Goal: Book appointment/travel/reservation

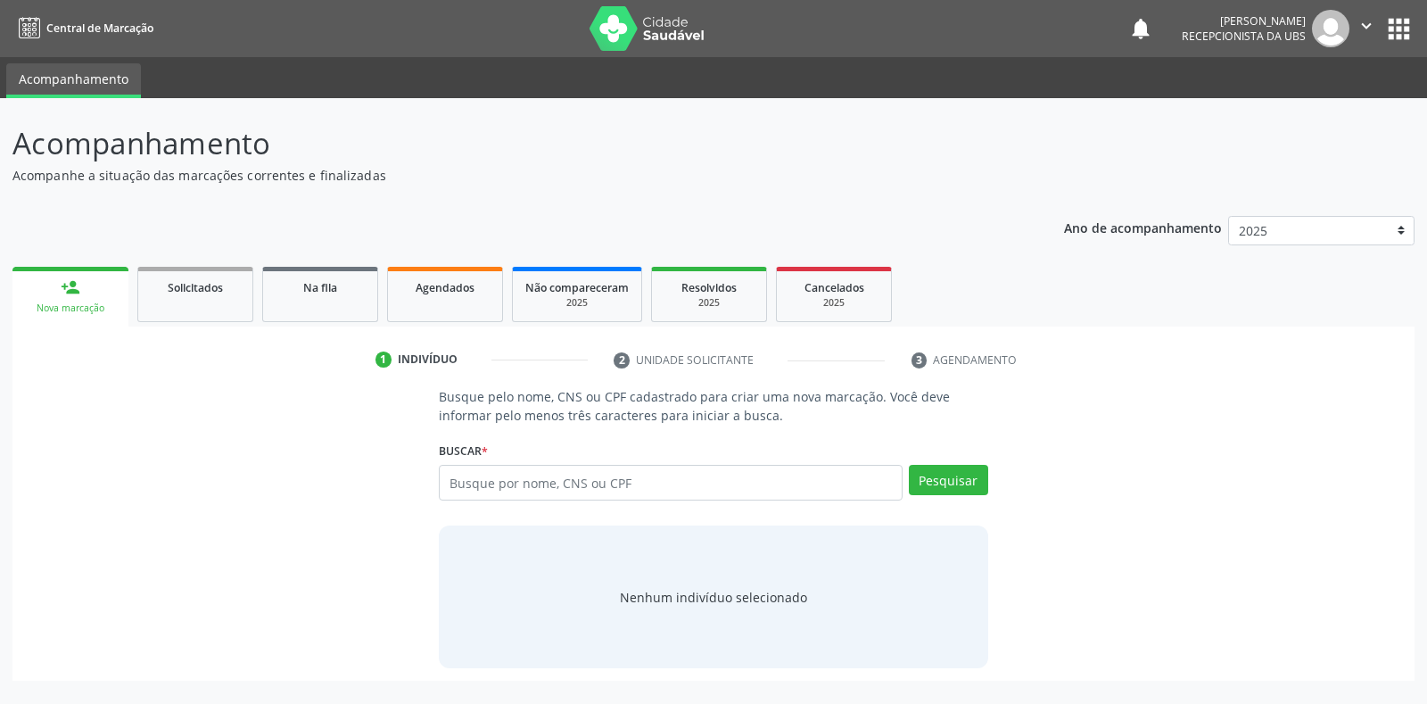
click at [710, 486] on input "text" at bounding box center [670, 483] width 463 height 36
type input "700604922249566"
click at [915, 483] on button "Pesquisar" at bounding box center [948, 480] width 79 height 30
type input "700604922249566"
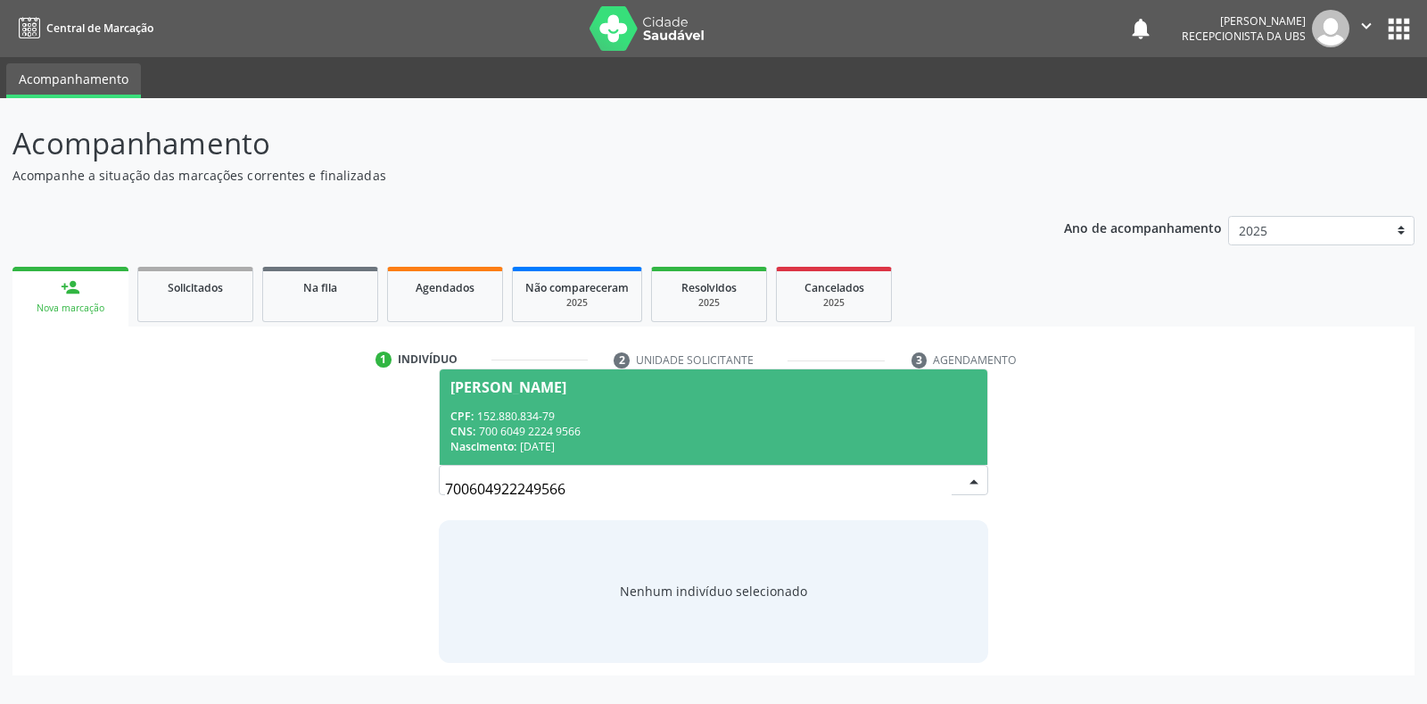
click at [569, 427] on div "CNS: 700 6049 2224 9566" at bounding box center [712, 431] width 525 height 15
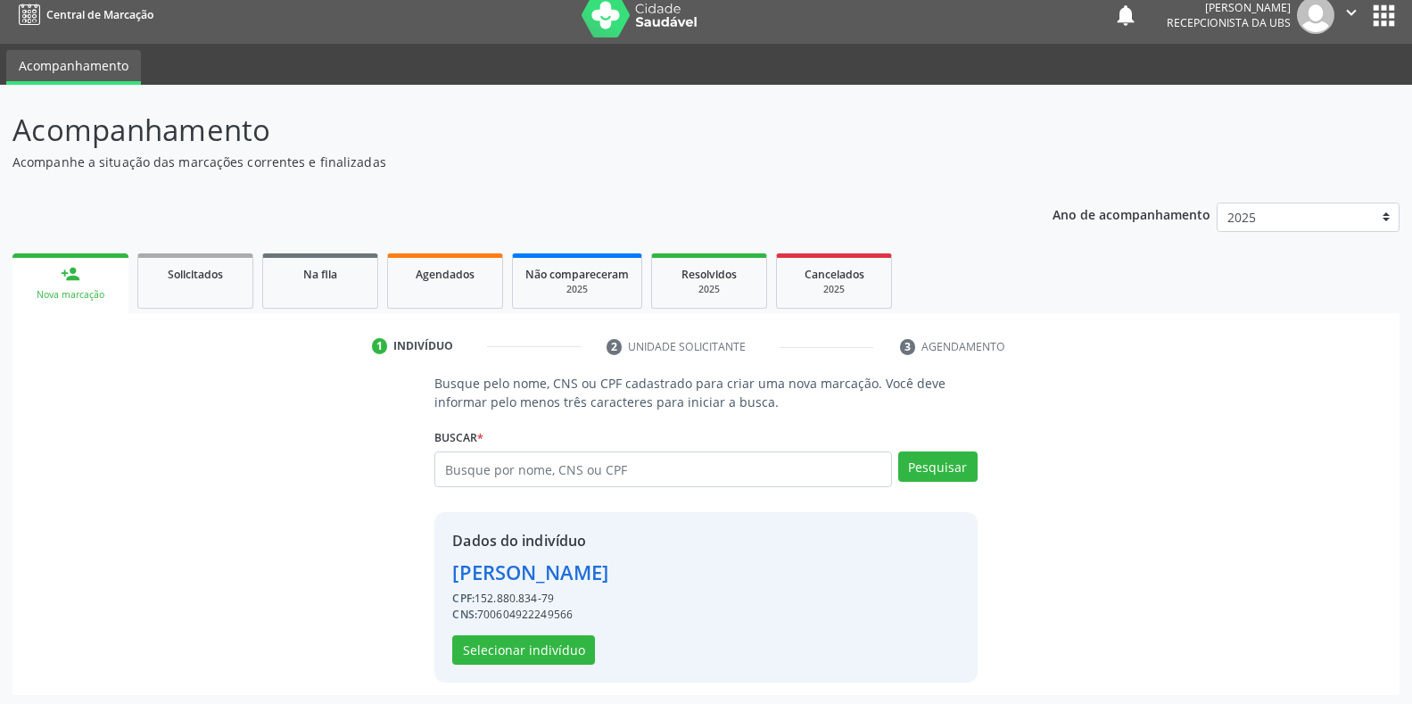
scroll to position [17, 0]
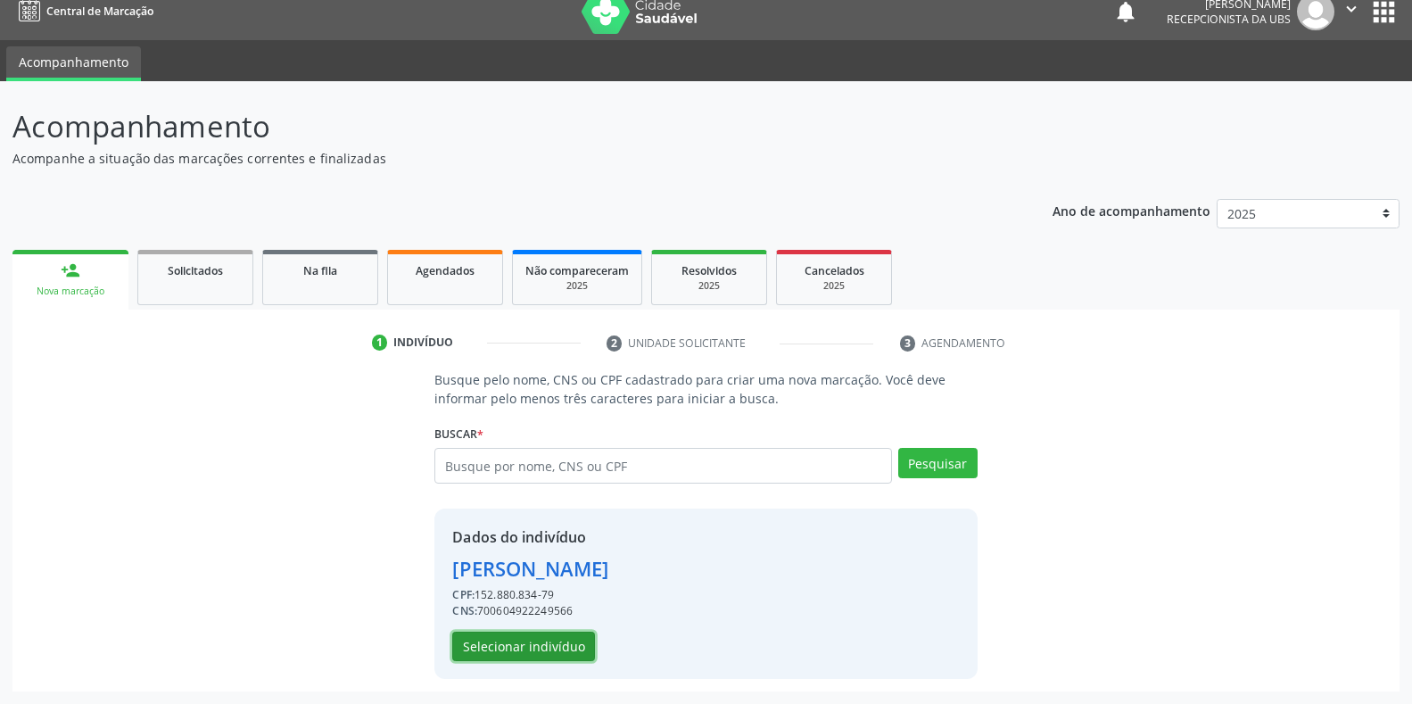
click at [517, 645] on button "Selecionar indivíduo" at bounding box center [523, 646] width 143 height 30
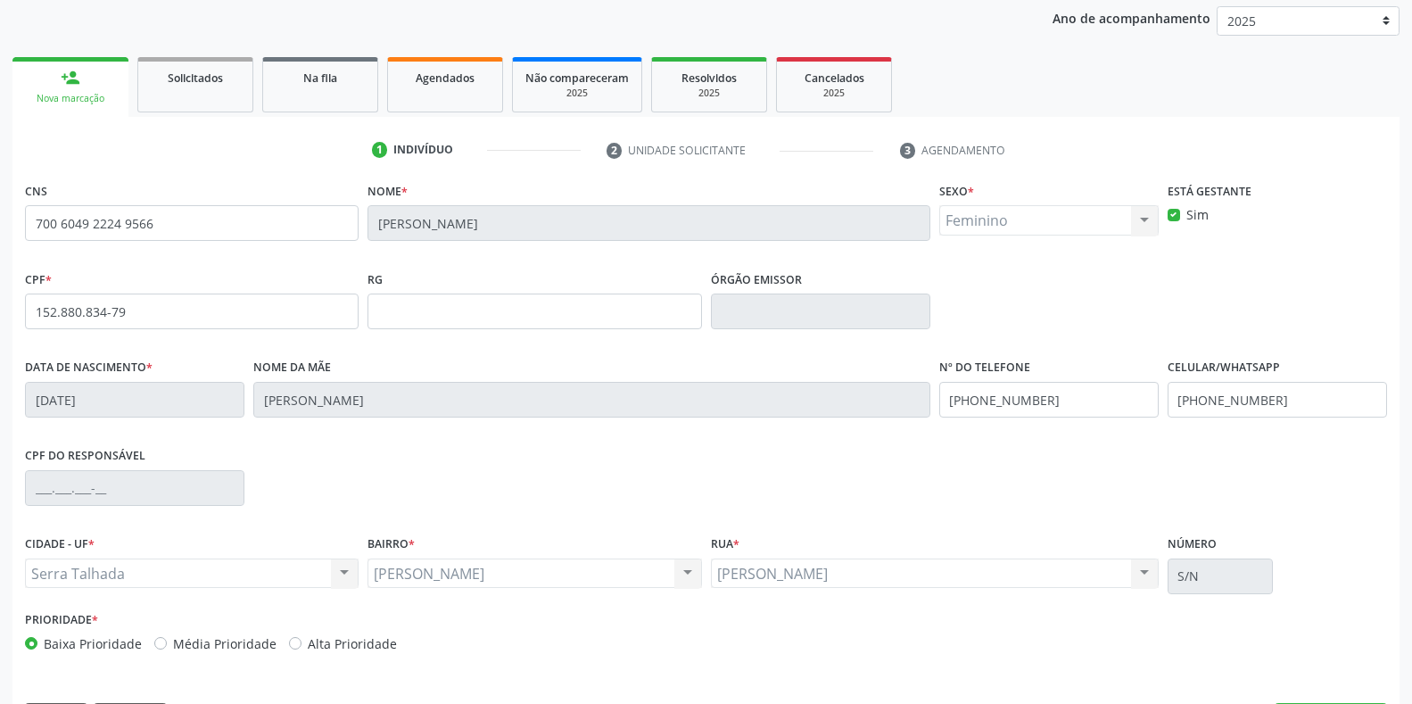
scroll to position [263, 0]
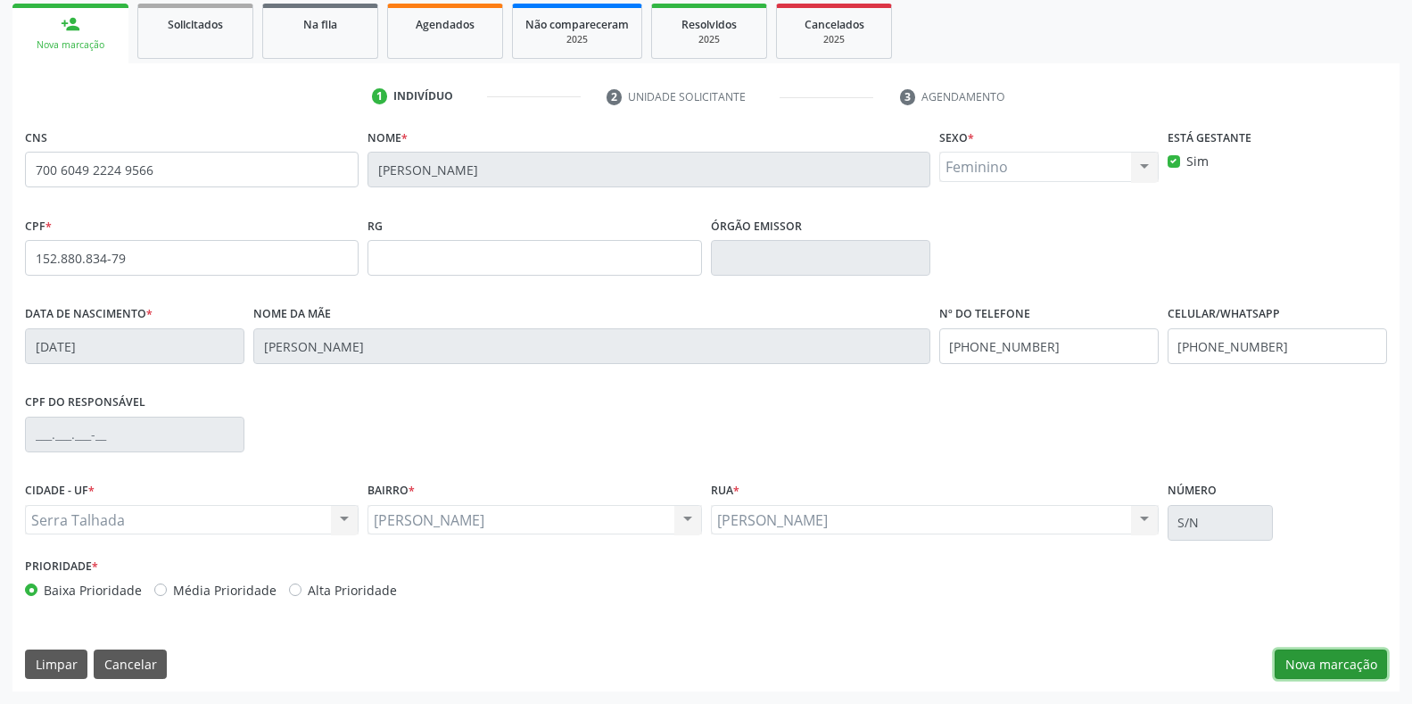
click at [1313, 654] on button "Nova marcação" at bounding box center [1330, 664] width 112 height 30
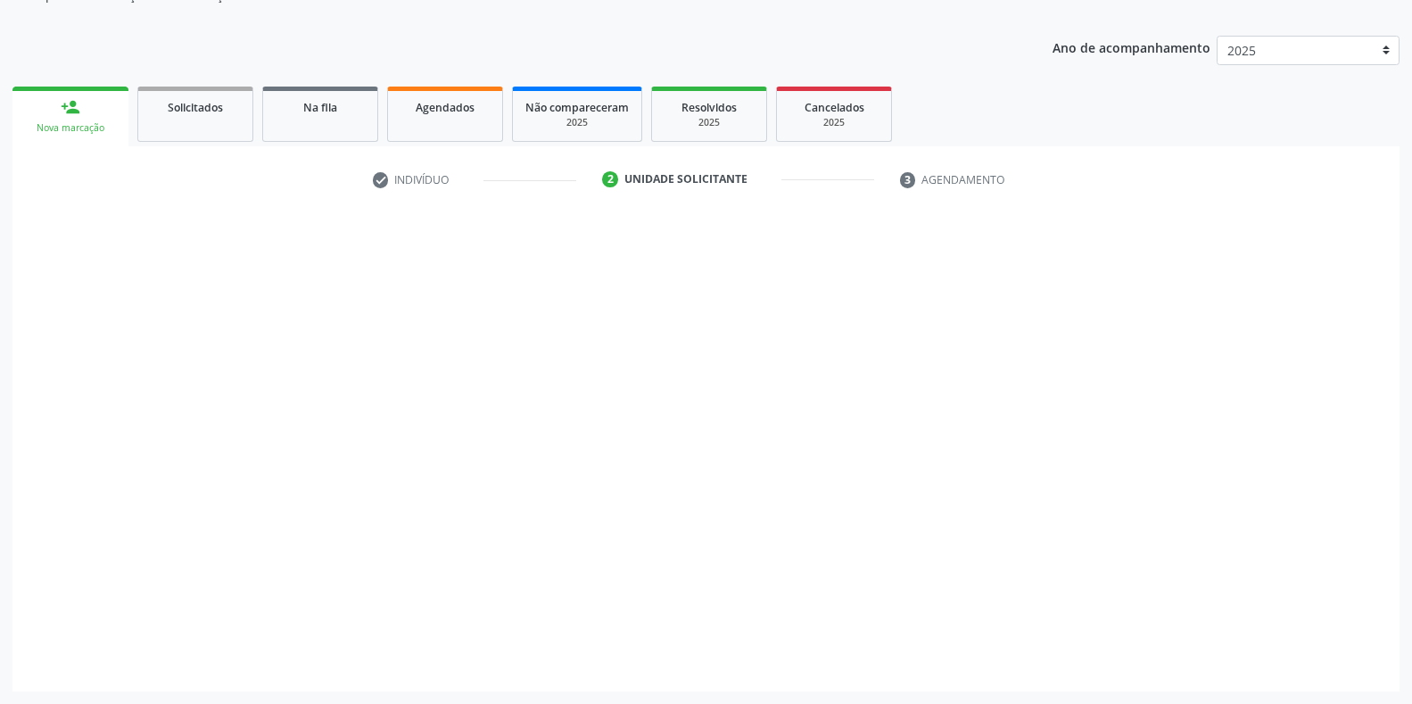
scroll to position [180, 0]
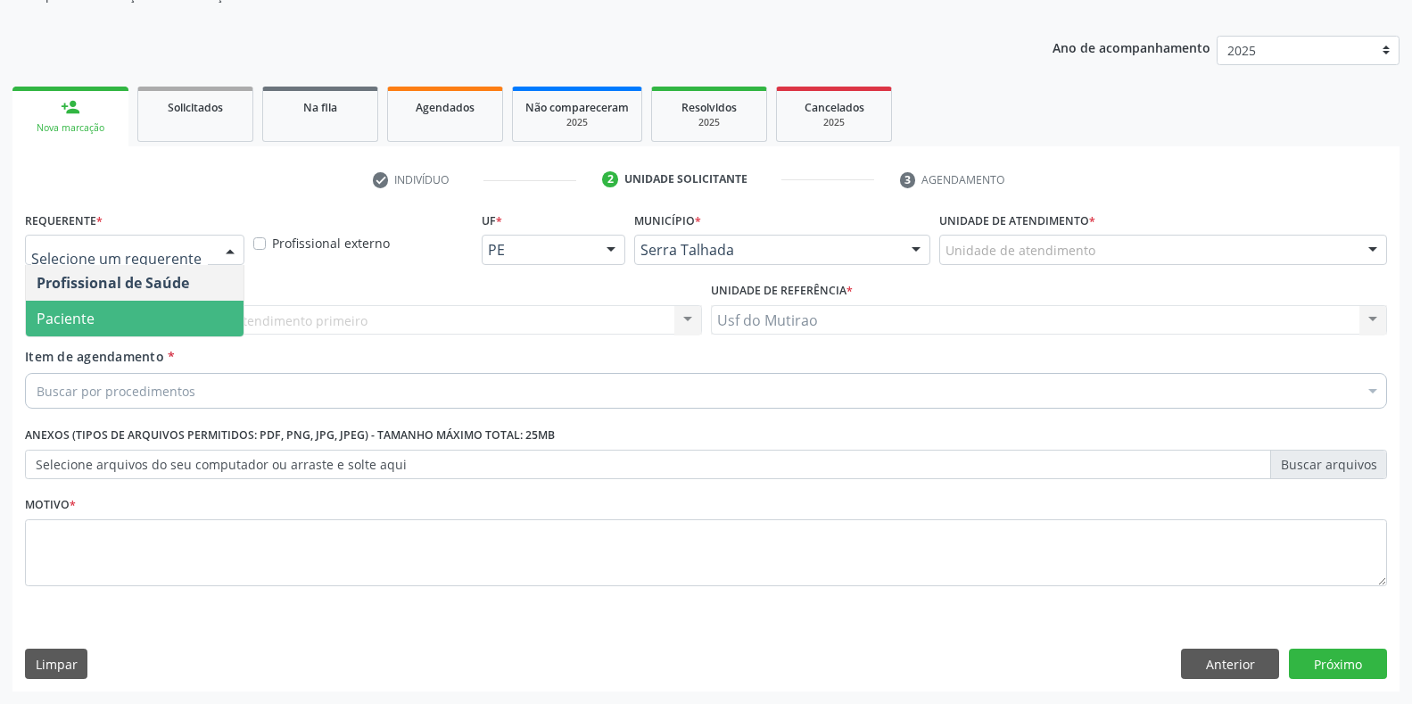
click at [110, 326] on span "Paciente" at bounding box center [135, 319] width 218 height 36
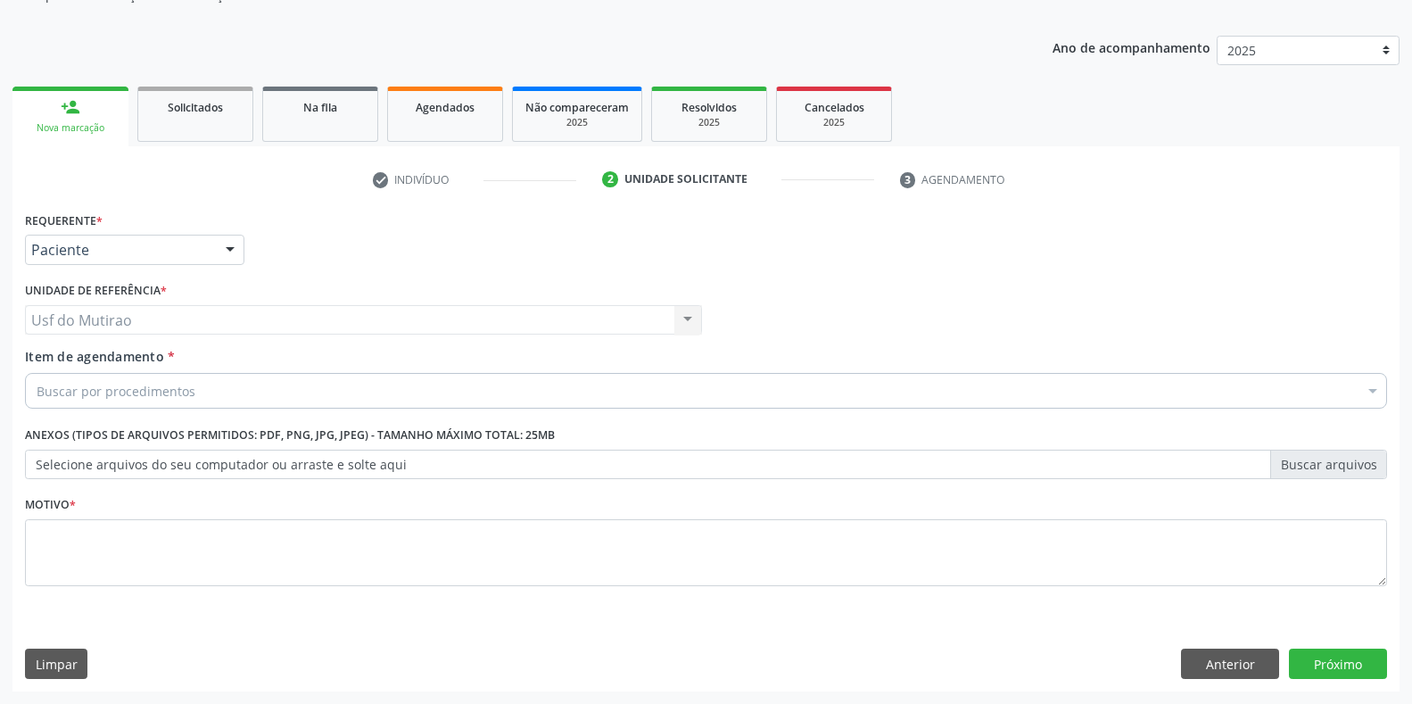
click at [252, 383] on div "Buscar por procedimentos" at bounding box center [706, 391] width 1362 height 36
click at [37, 399] on input "Item de agendamento *" at bounding box center [37, 391] width 0 height 36
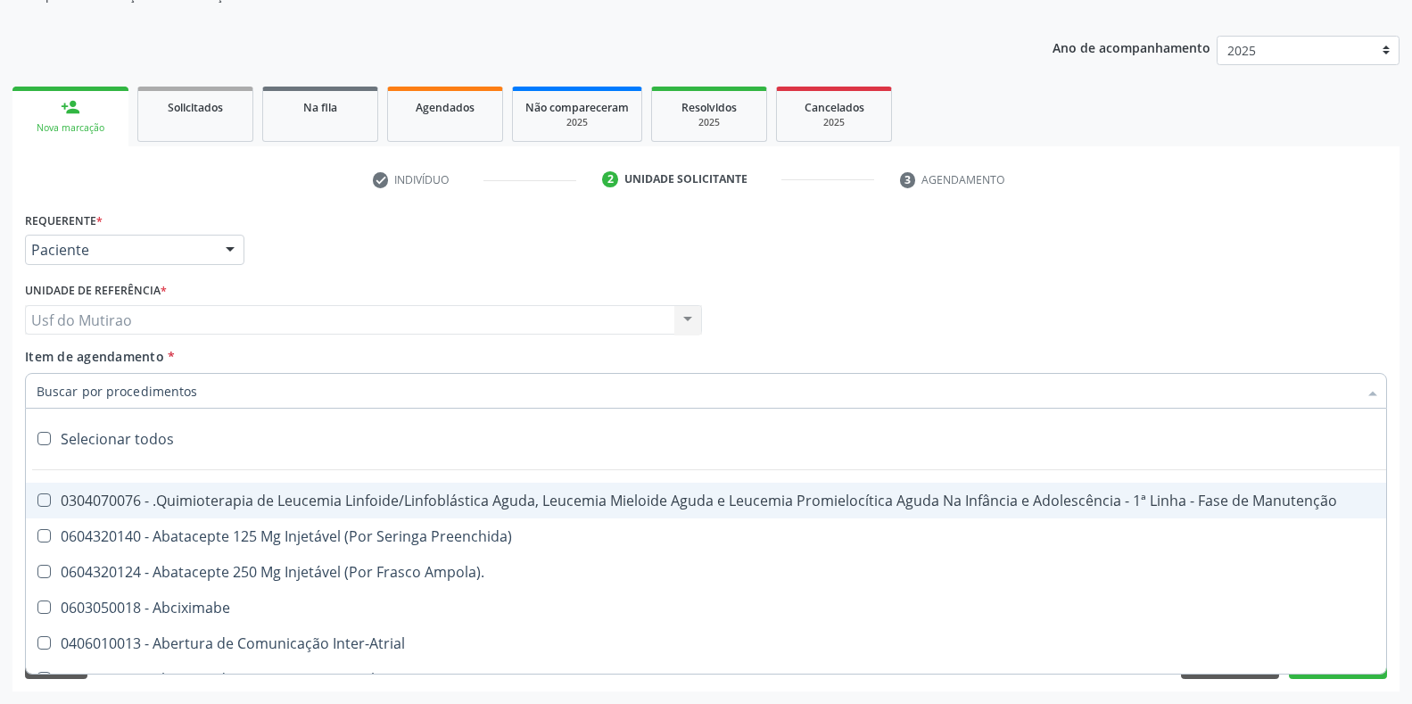
click at [150, 395] on input "Item de agendamento *" at bounding box center [697, 391] width 1321 height 36
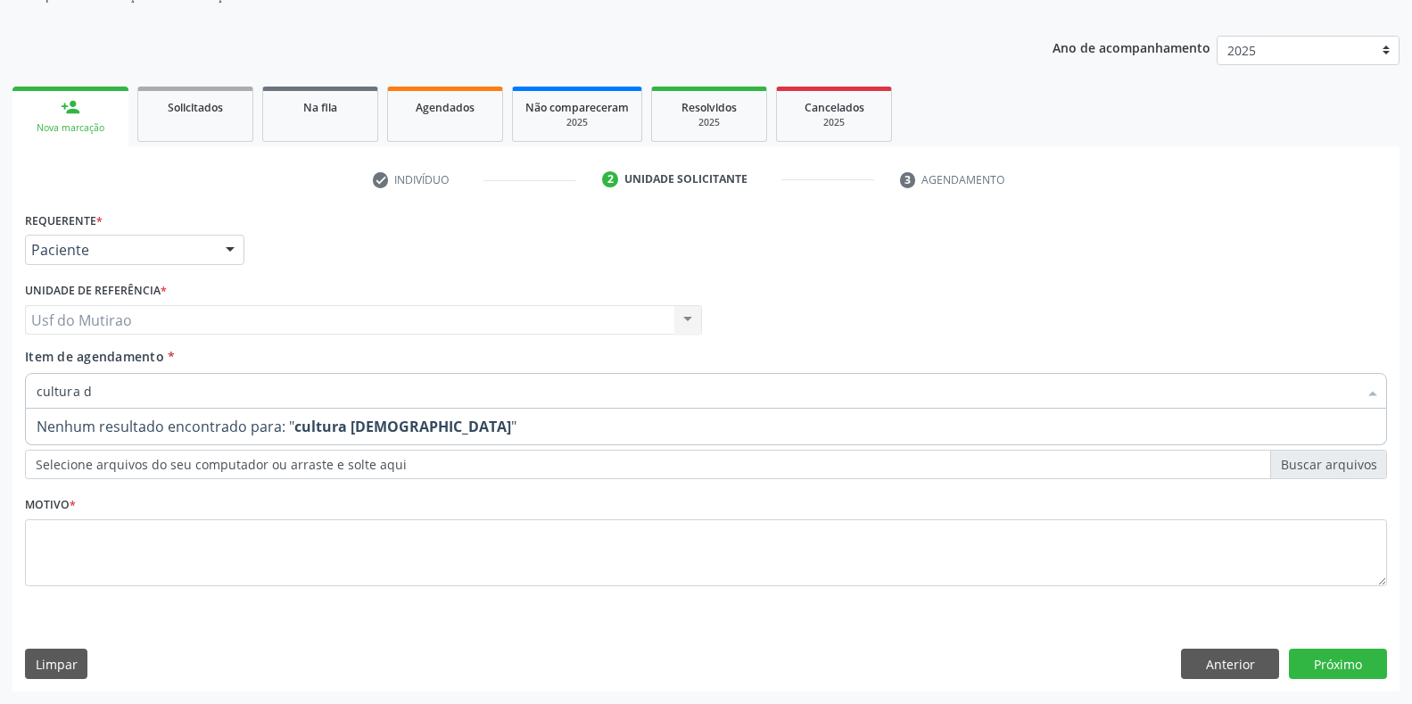
type input "cultura de"
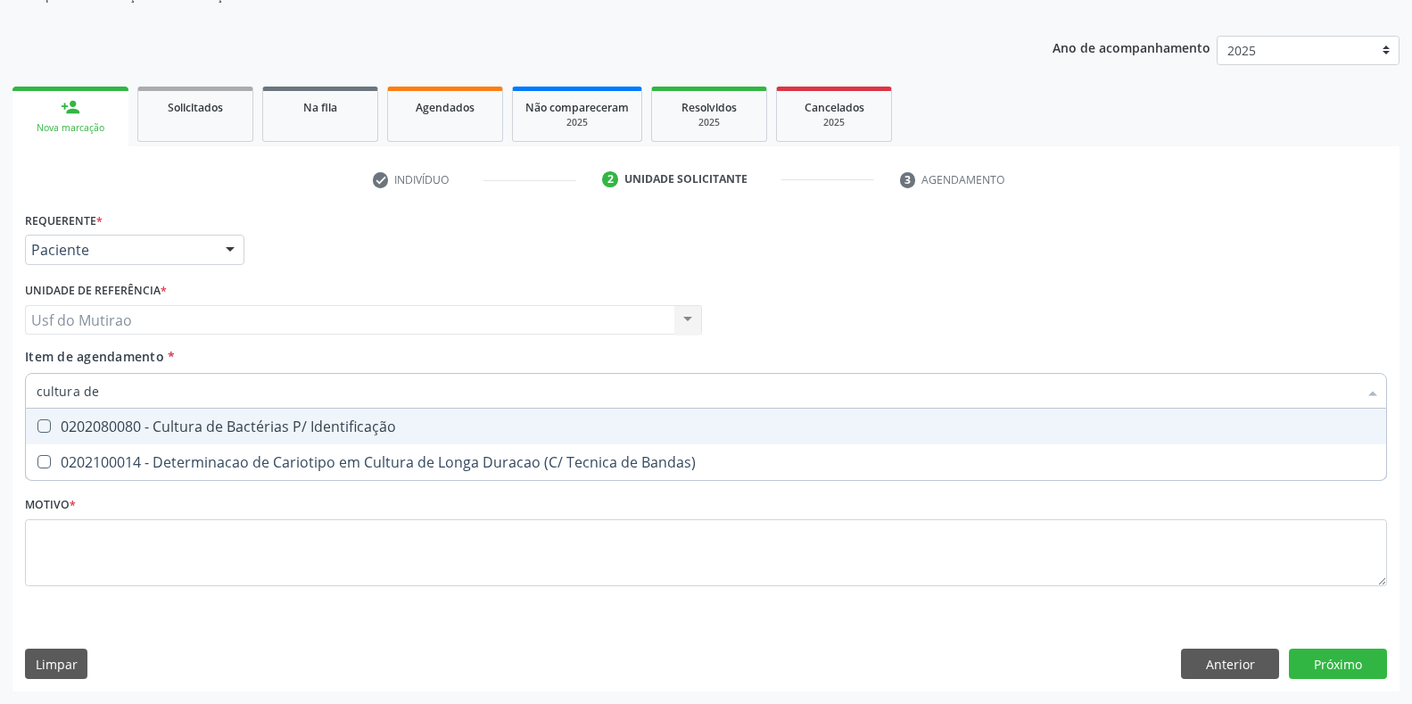
click at [254, 425] on div "0202080080 - Cultura de Bactérias P/ Identificação" at bounding box center [706, 426] width 1339 height 14
checkbox Identificação "true"
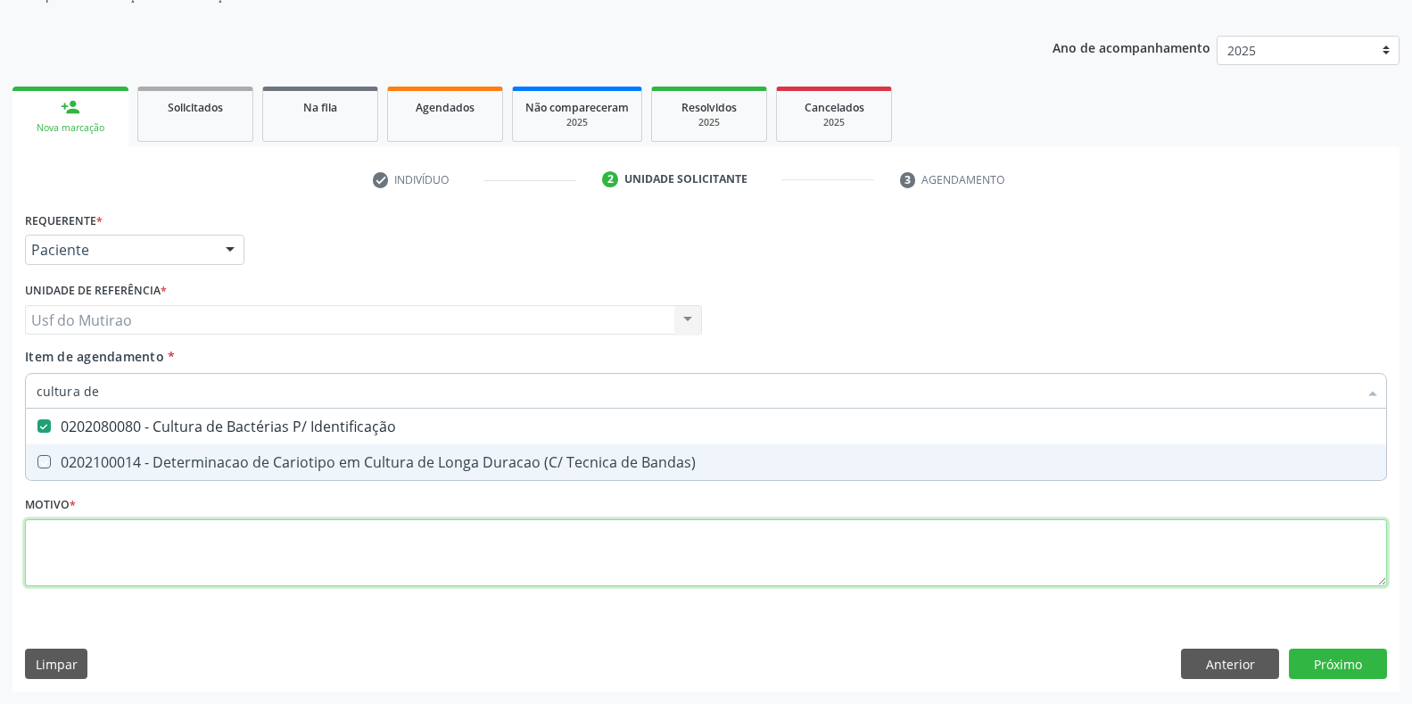
click at [210, 564] on div "Requerente * Paciente Profissional de Saúde Paciente Nenhum resultado encontrad…" at bounding box center [706, 409] width 1362 height 404
type textarea "."
checkbox Bandas\) "true"
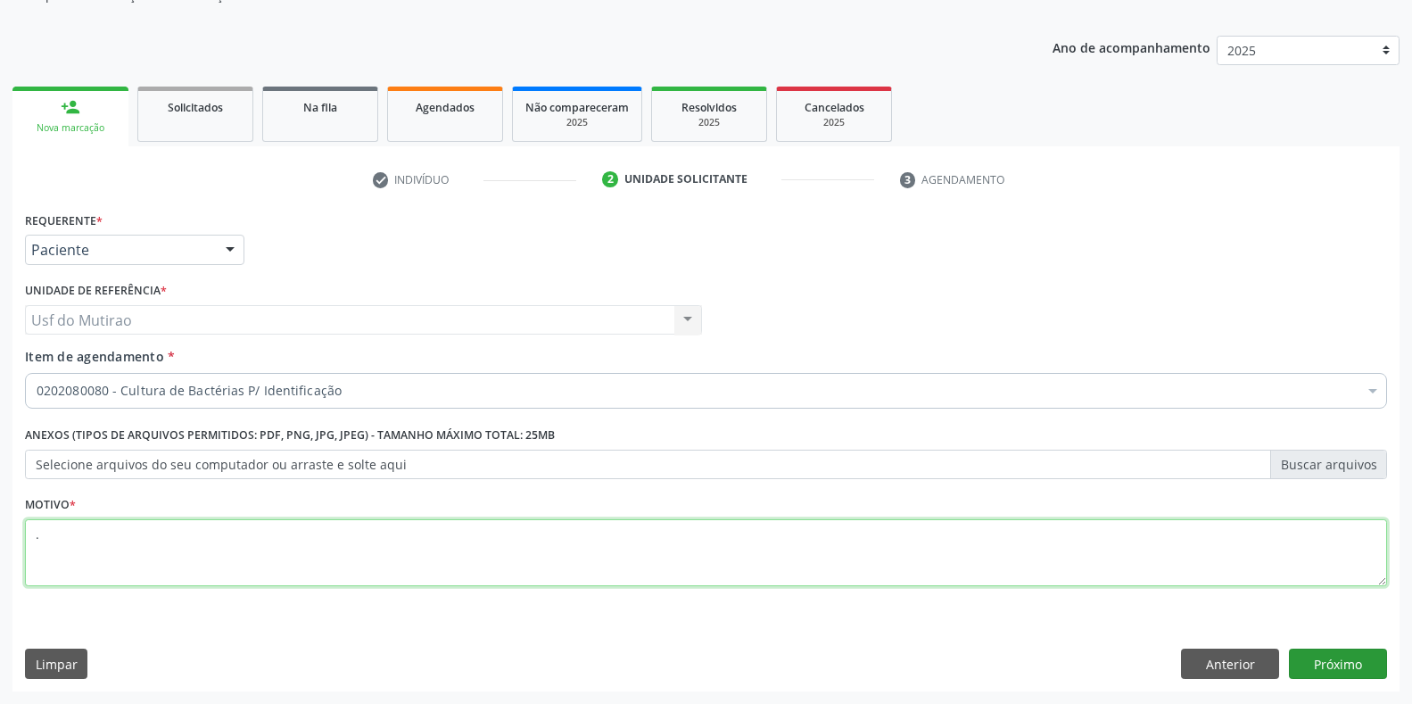
type textarea "."
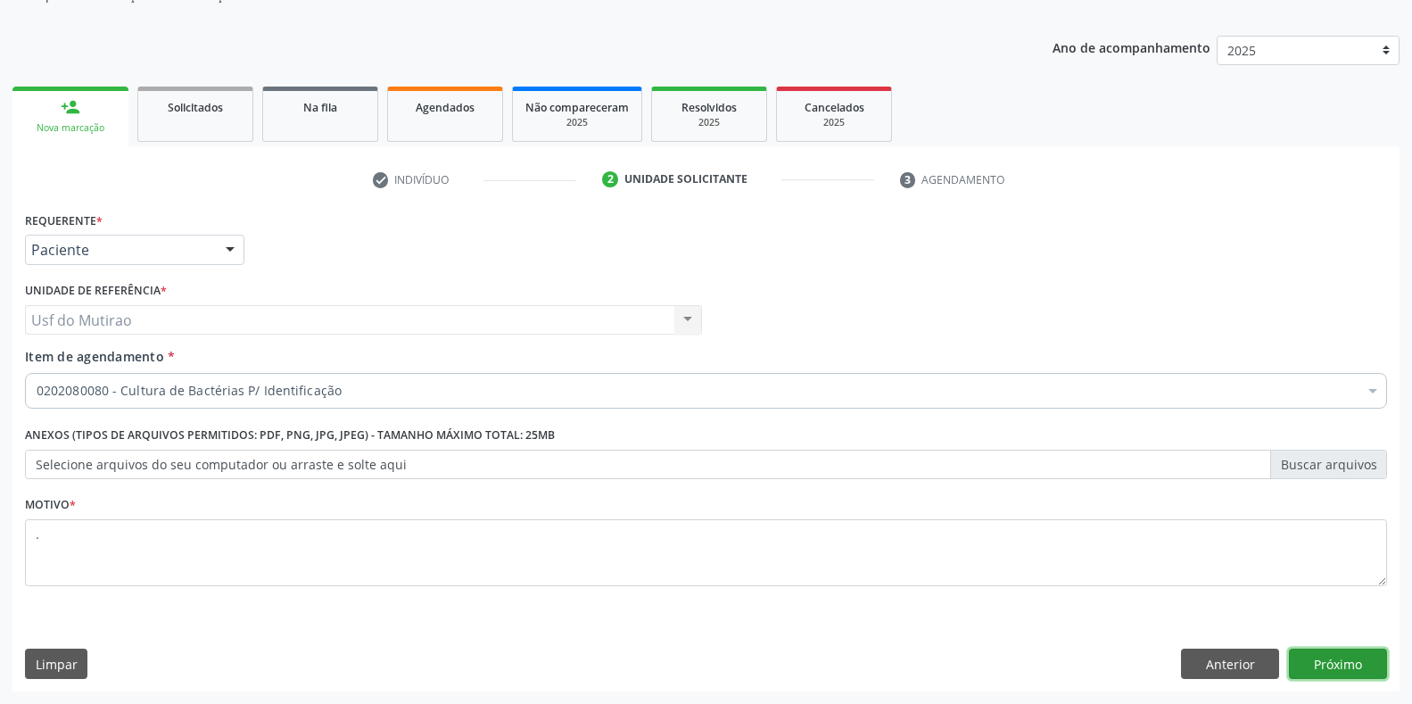
click at [1349, 658] on button "Próximo" at bounding box center [1338, 663] width 98 height 30
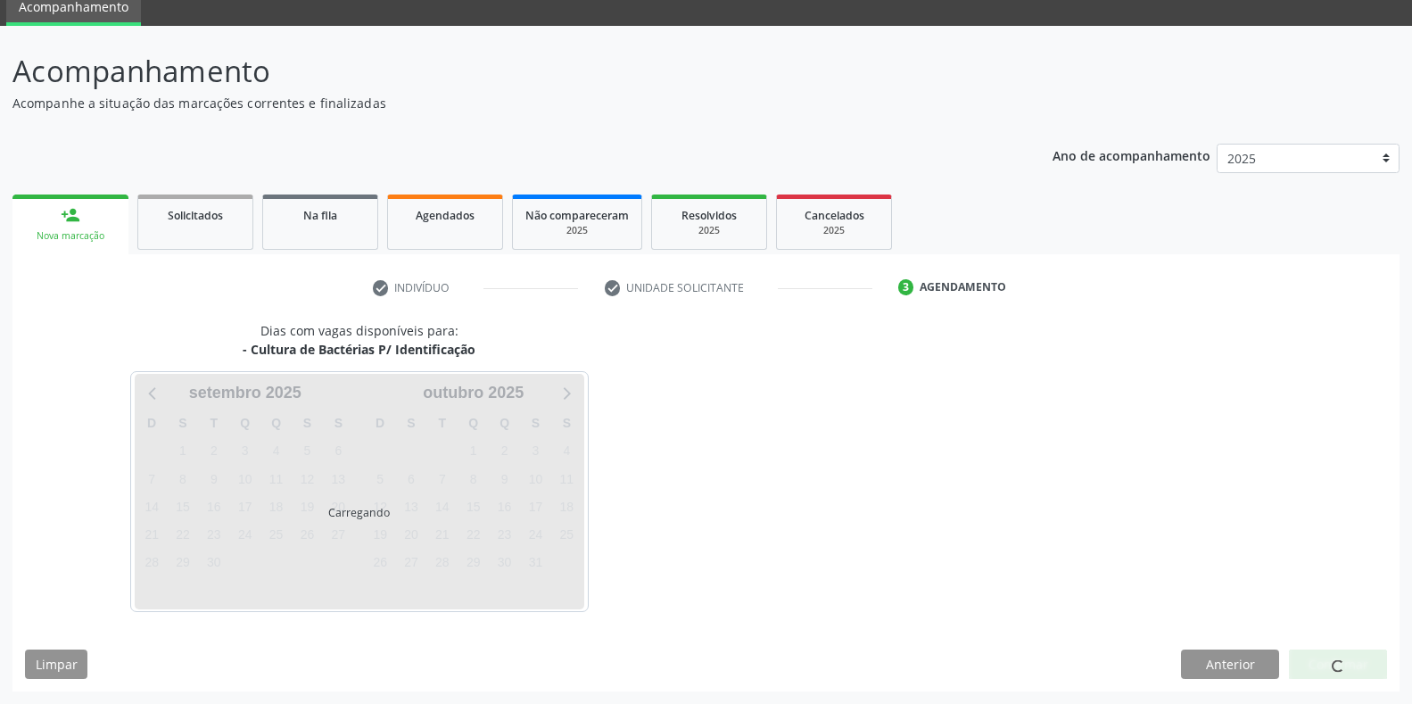
scroll to position [72, 0]
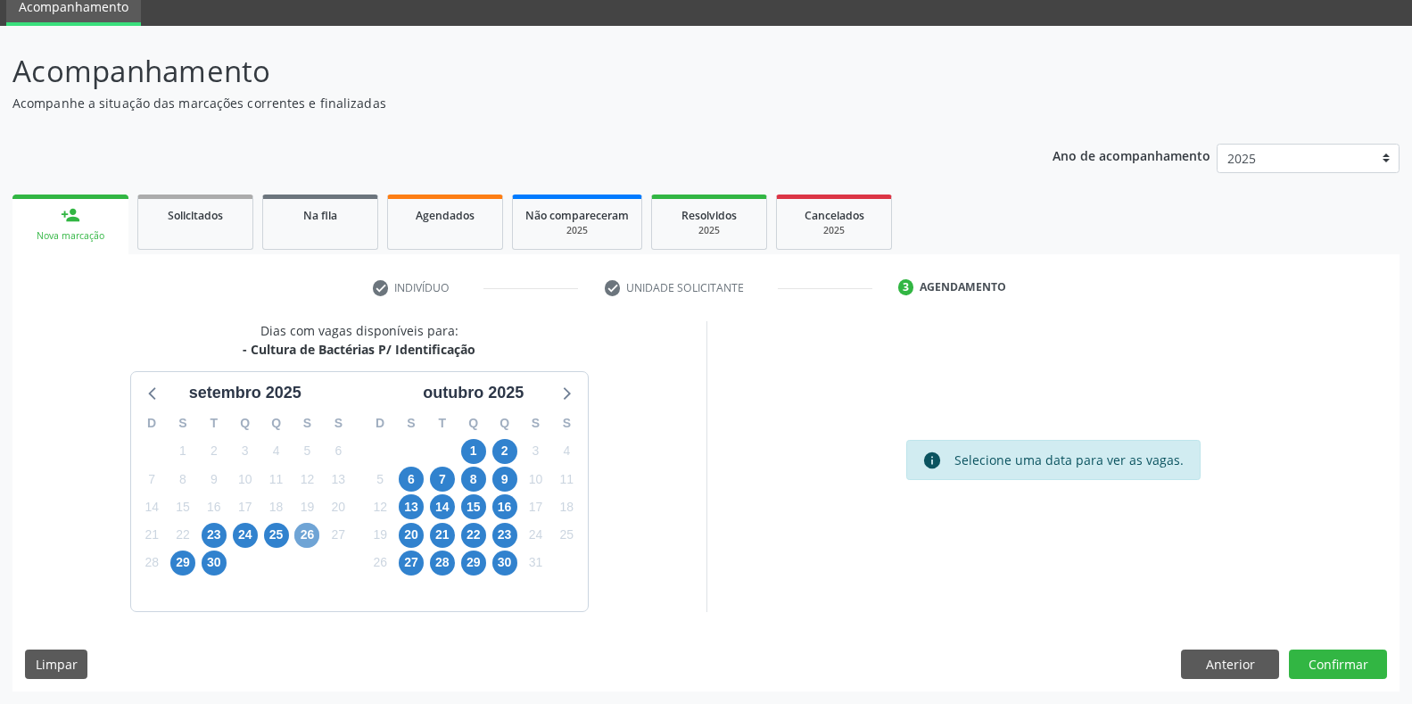
click at [307, 536] on span "26" at bounding box center [306, 535] width 25 height 25
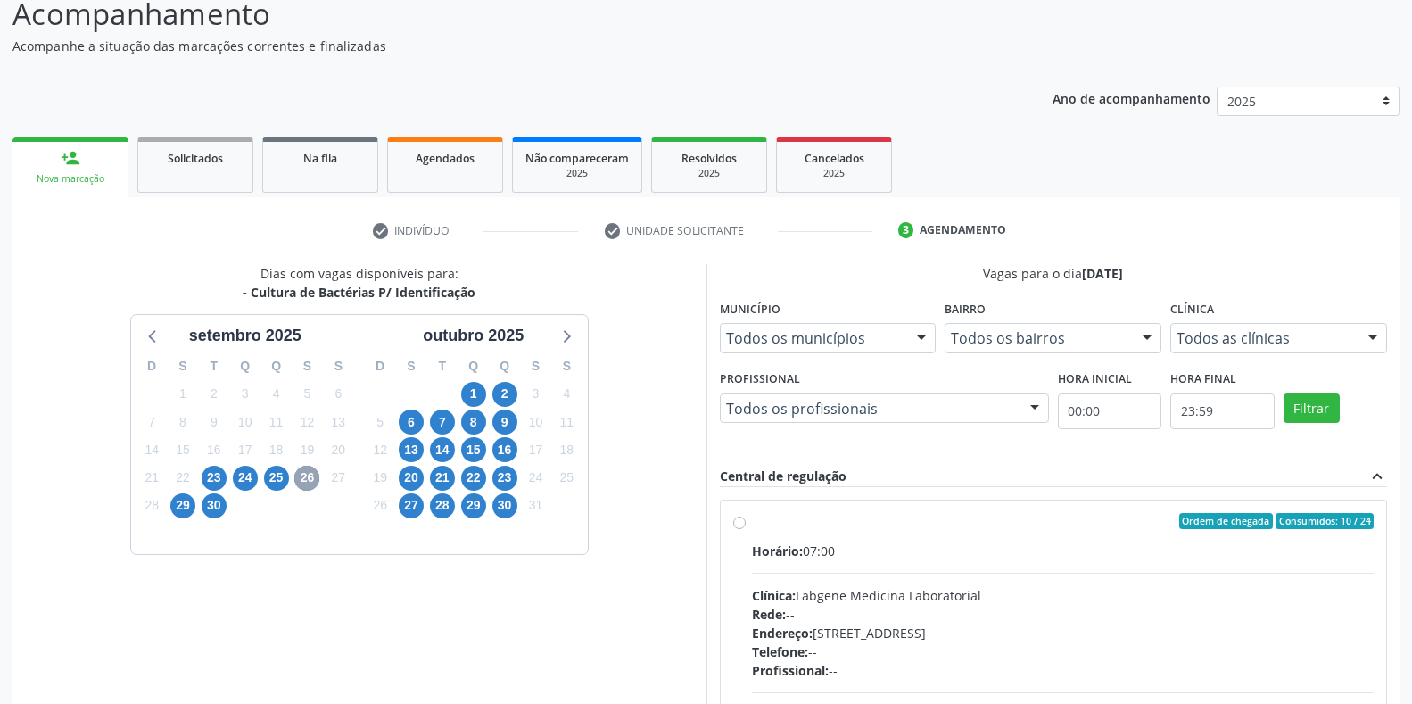
scroll to position [161, 0]
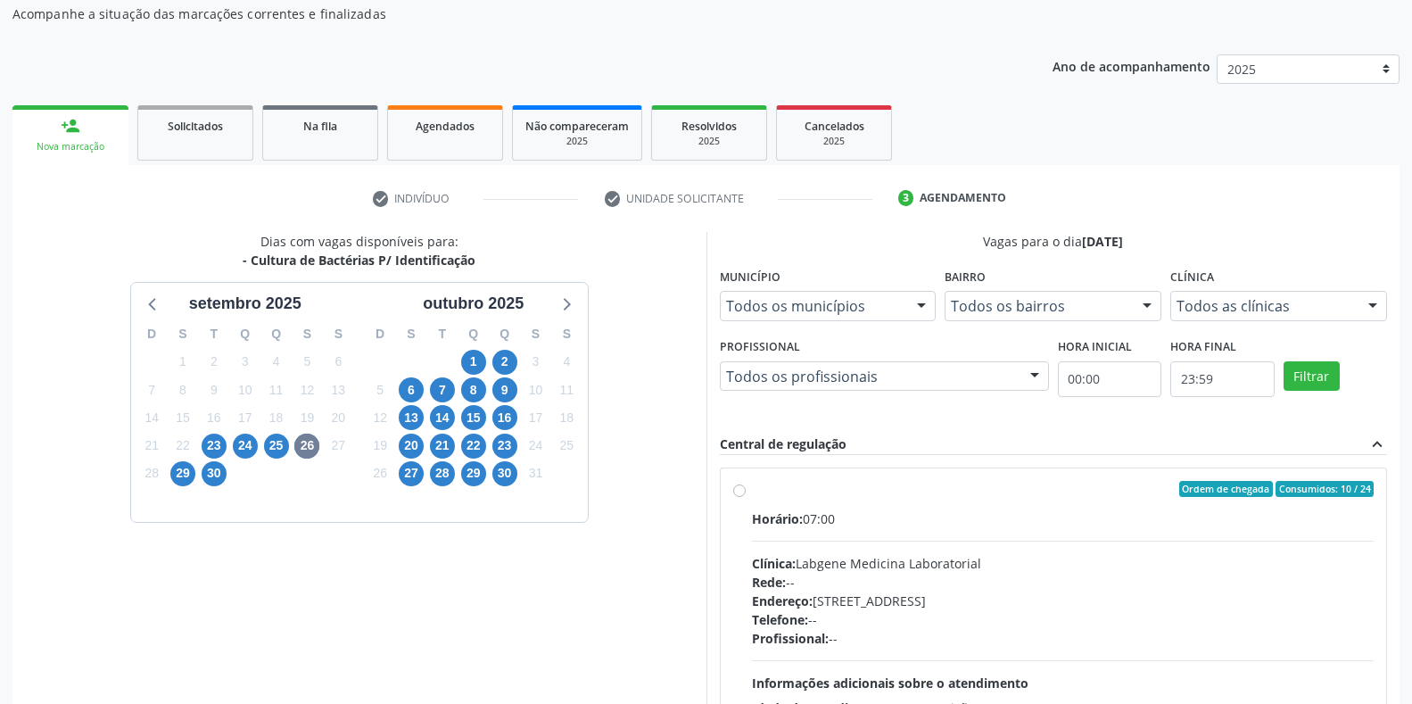
click at [826, 530] on div "Horário: 07:00 Clínica: Labgene Medicina Laboratorial Rede: -- Endereço: [STREE…" at bounding box center [1063, 631] width 622 height 245
click at [746, 497] on input "Ordem de chegada Consumidos: 10 / 24 Horário: 07:00 Clínica: Labgene Medicina L…" at bounding box center [739, 489] width 12 height 16
radio input "true"
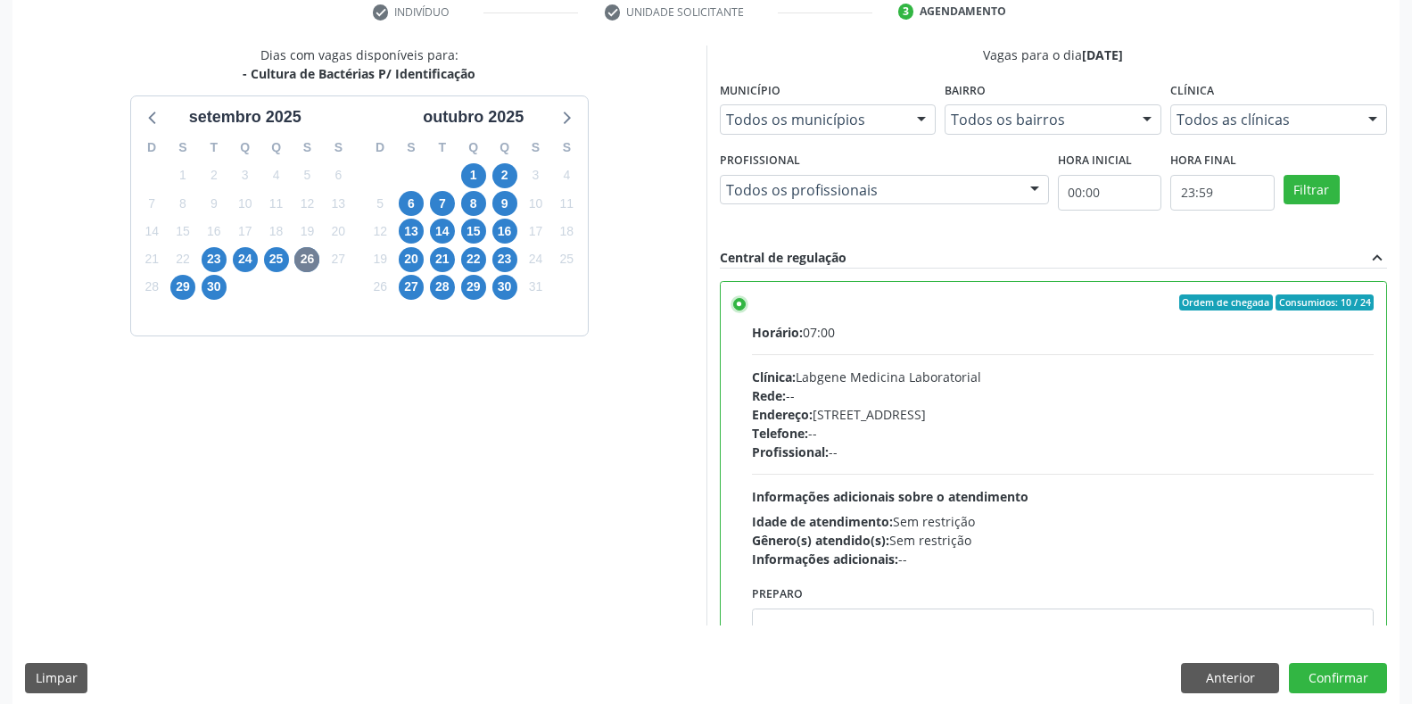
scroll to position [362, 0]
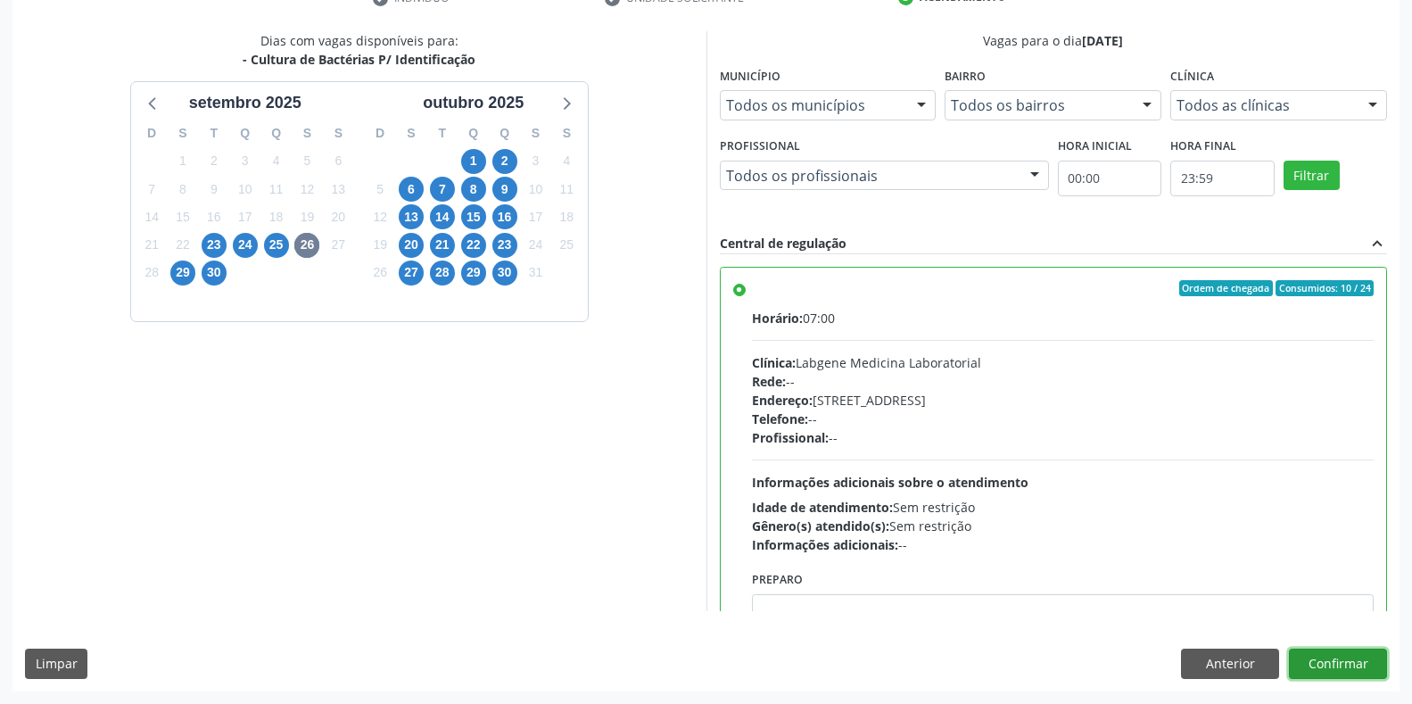
click at [1319, 662] on button "Confirmar" at bounding box center [1338, 663] width 98 height 30
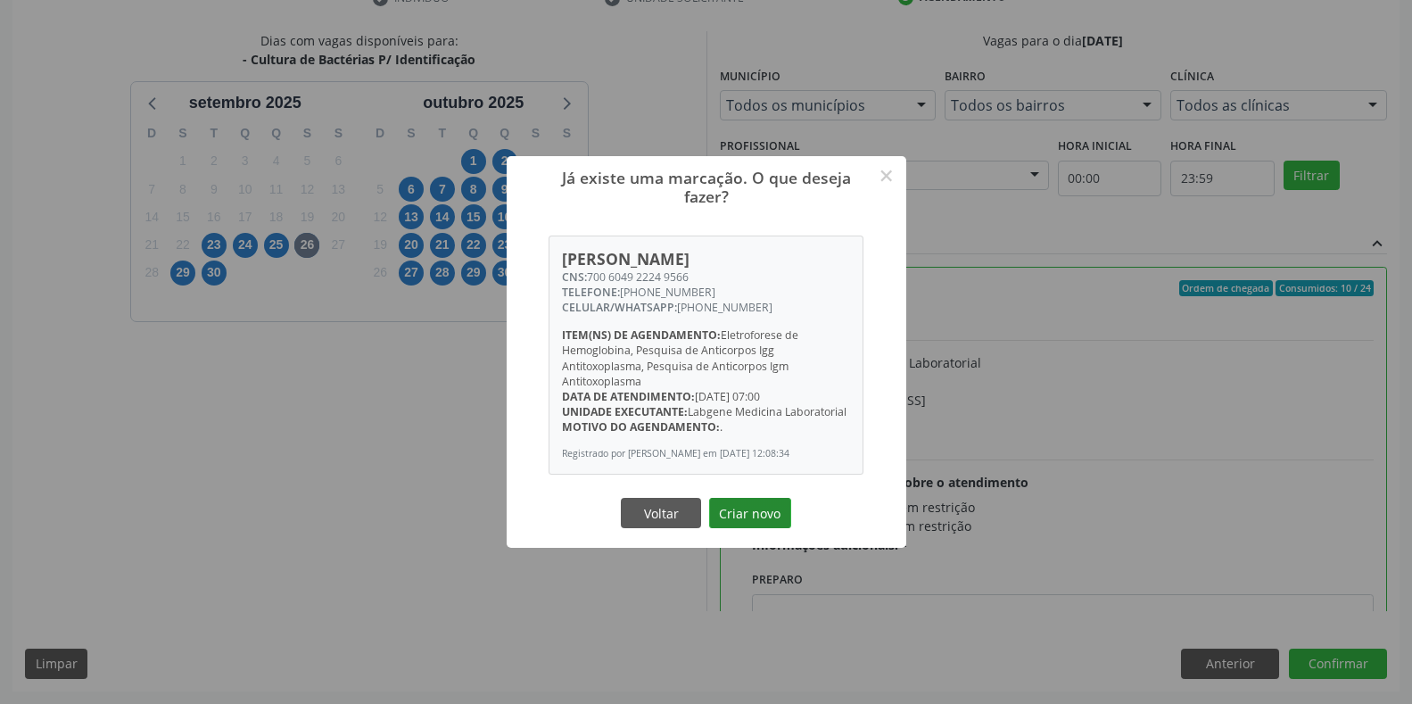
click at [743, 526] on button "Criar novo" at bounding box center [750, 513] width 82 height 30
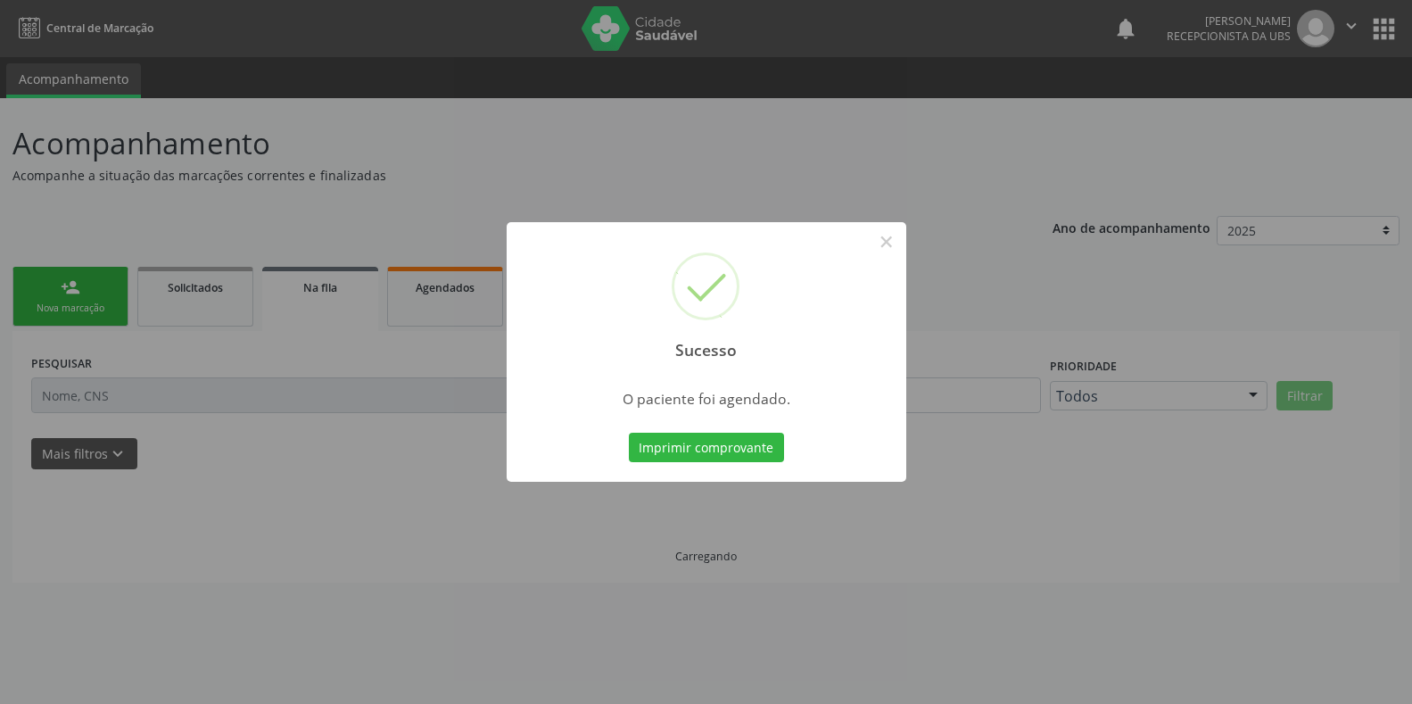
scroll to position [0, 0]
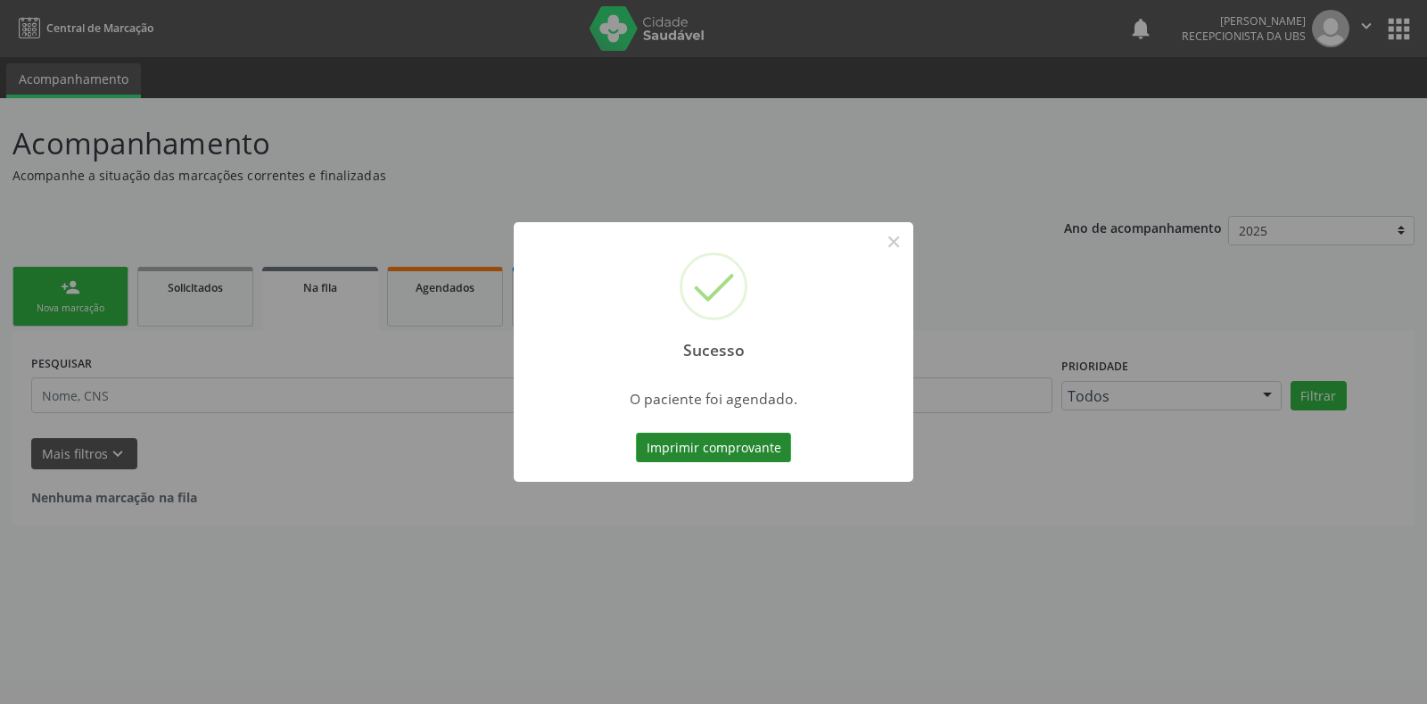
click at [737, 447] on button "Imprimir comprovante" at bounding box center [713, 448] width 155 height 30
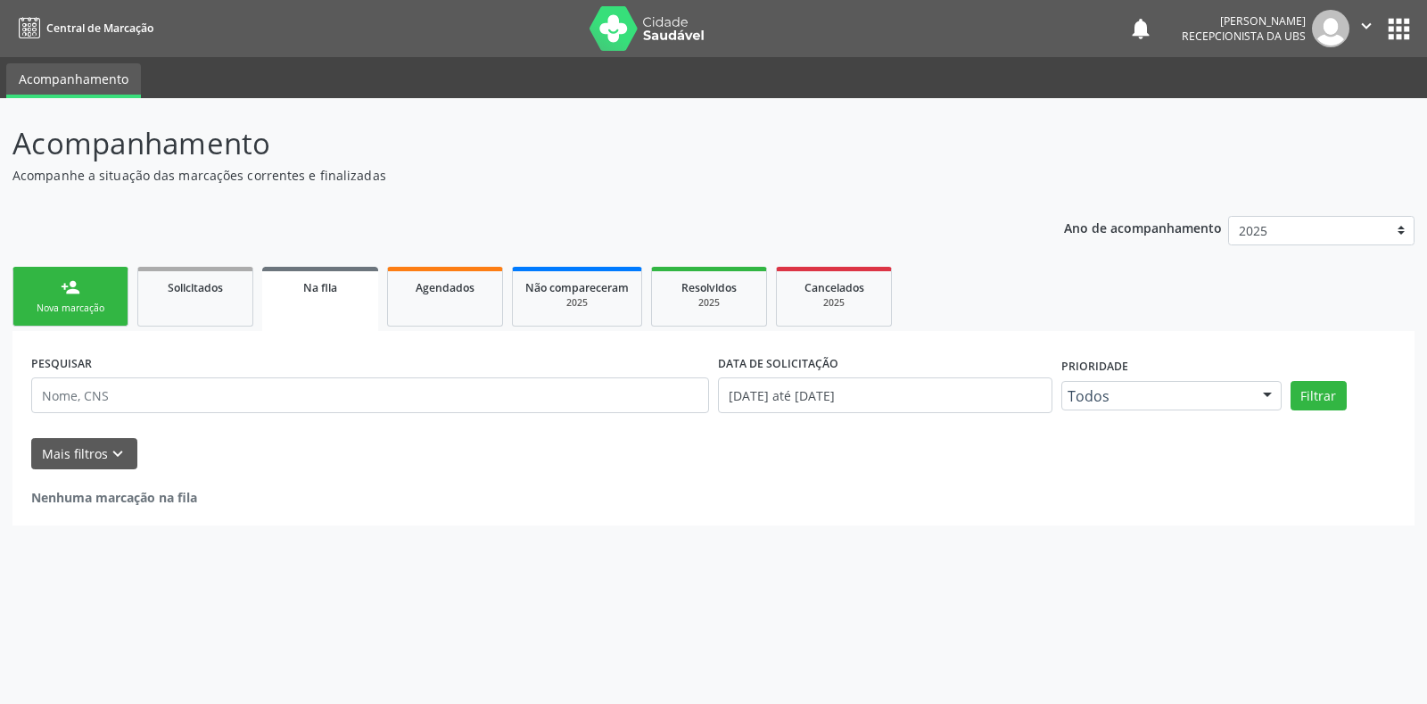
click at [75, 314] on div "Nova marcação" at bounding box center [70, 307] width 89 height 13
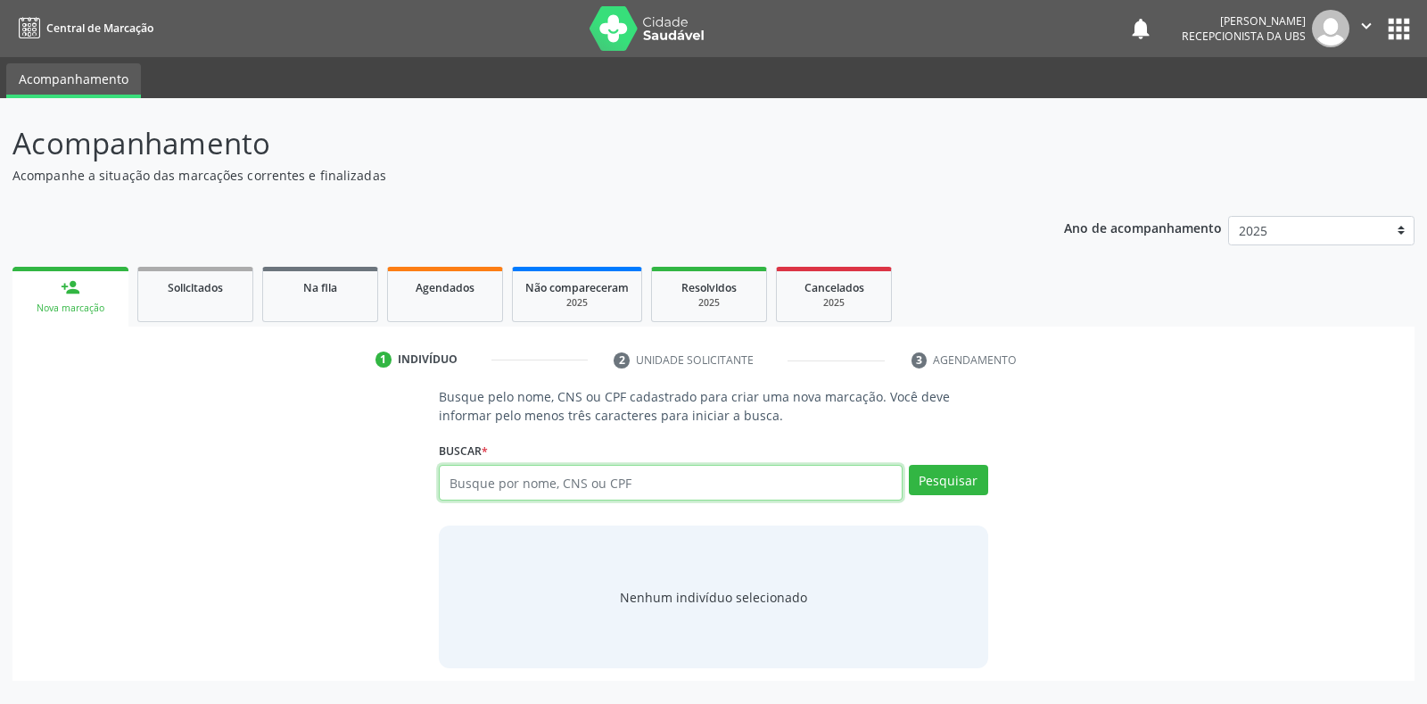
click at [672, 496] on input "text" at bounding box center [670, 483] width 463 height 36
paste input "700604922249566"
type input "700604922249566"
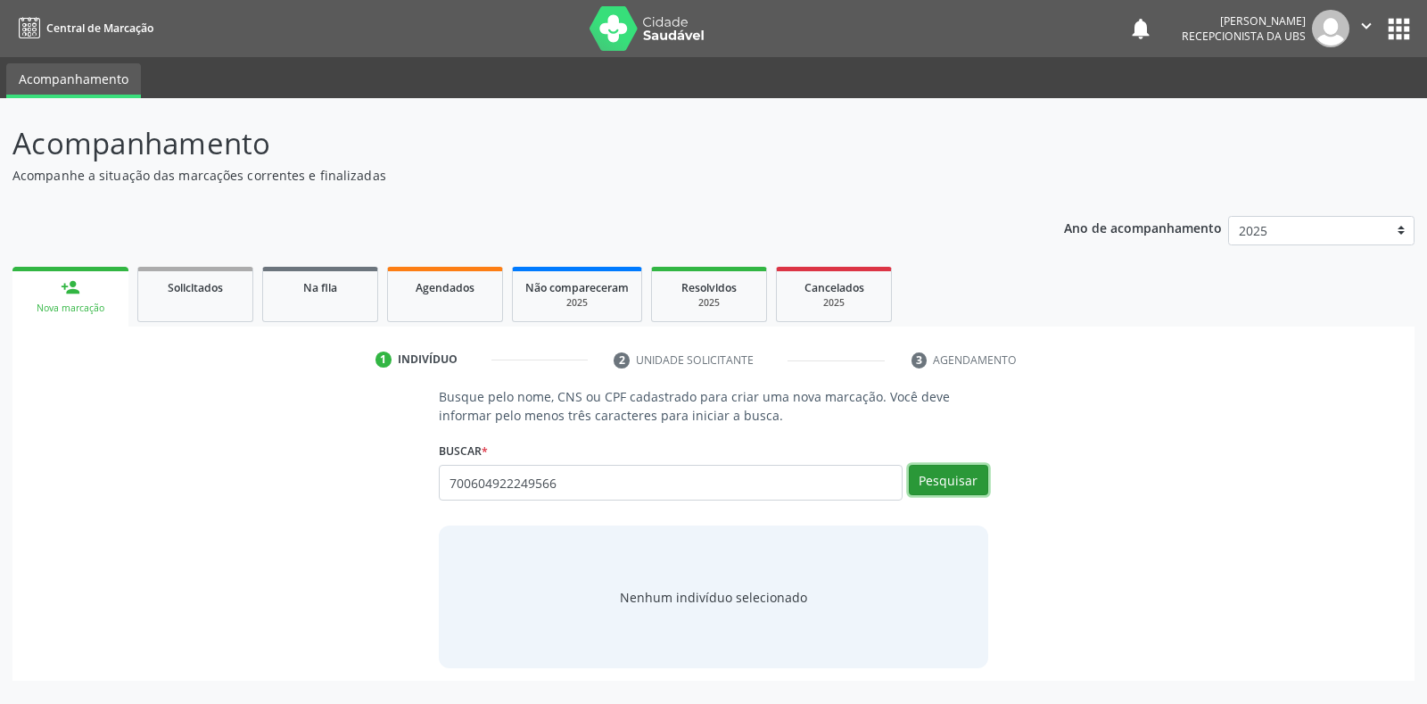
click at [920, 473] on button "Pesquisar" at bounding box center [948, 480] width 79 height 30
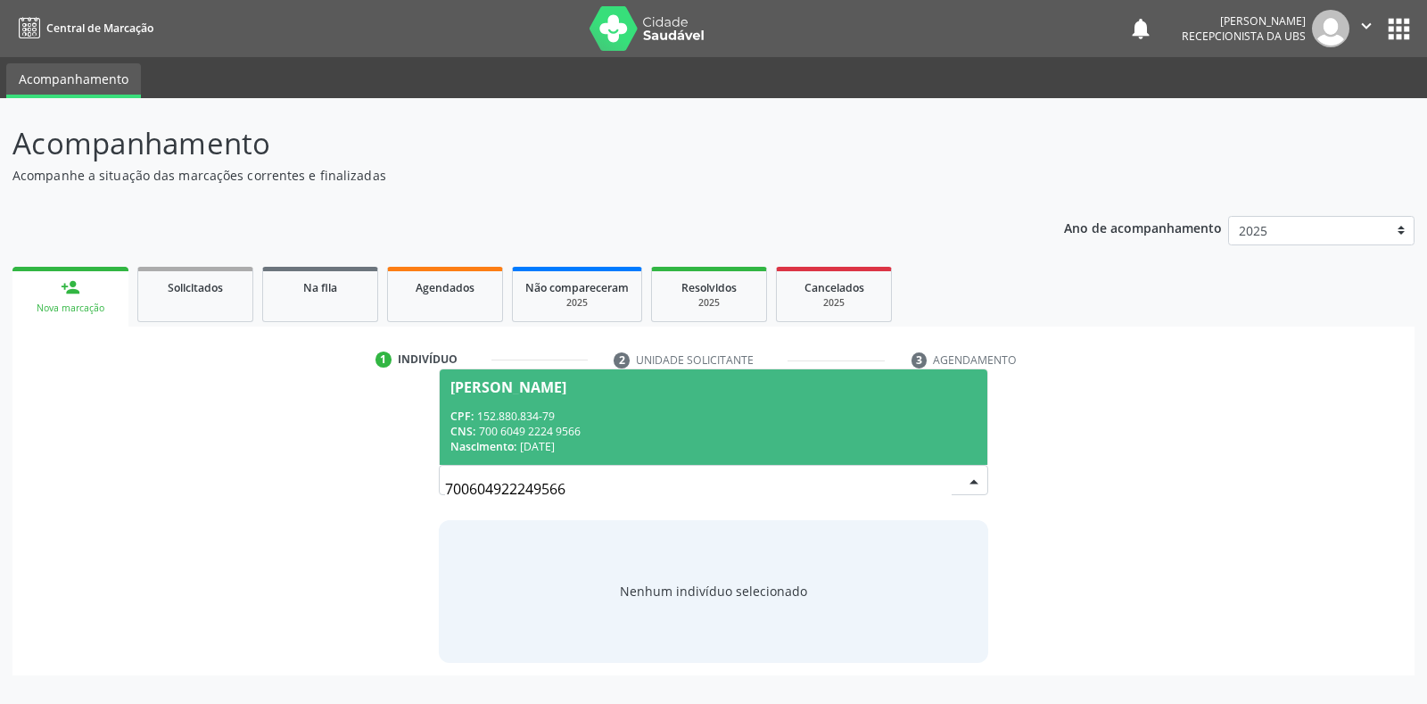
click at [458, 416] on span "CPF:" at bounding box center [461, 415] width 23 height 15
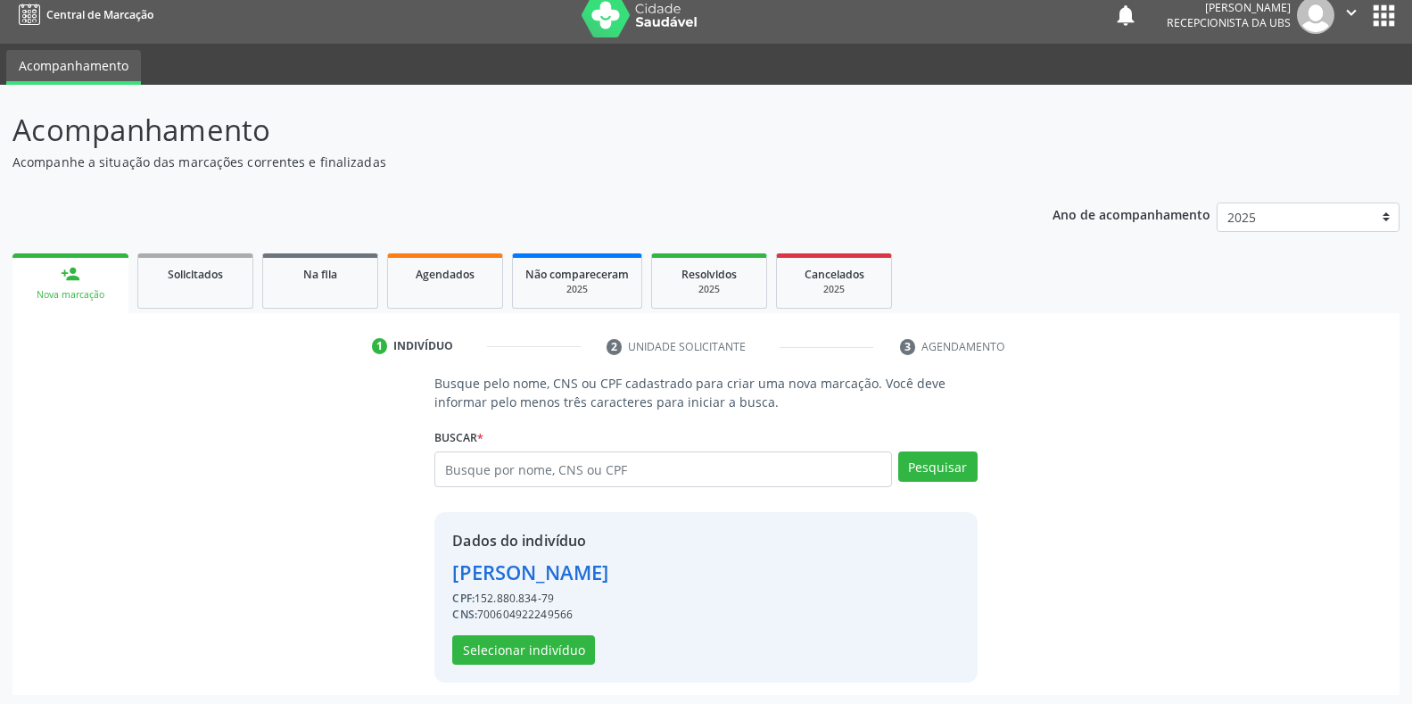
scroll to position [17, 0]
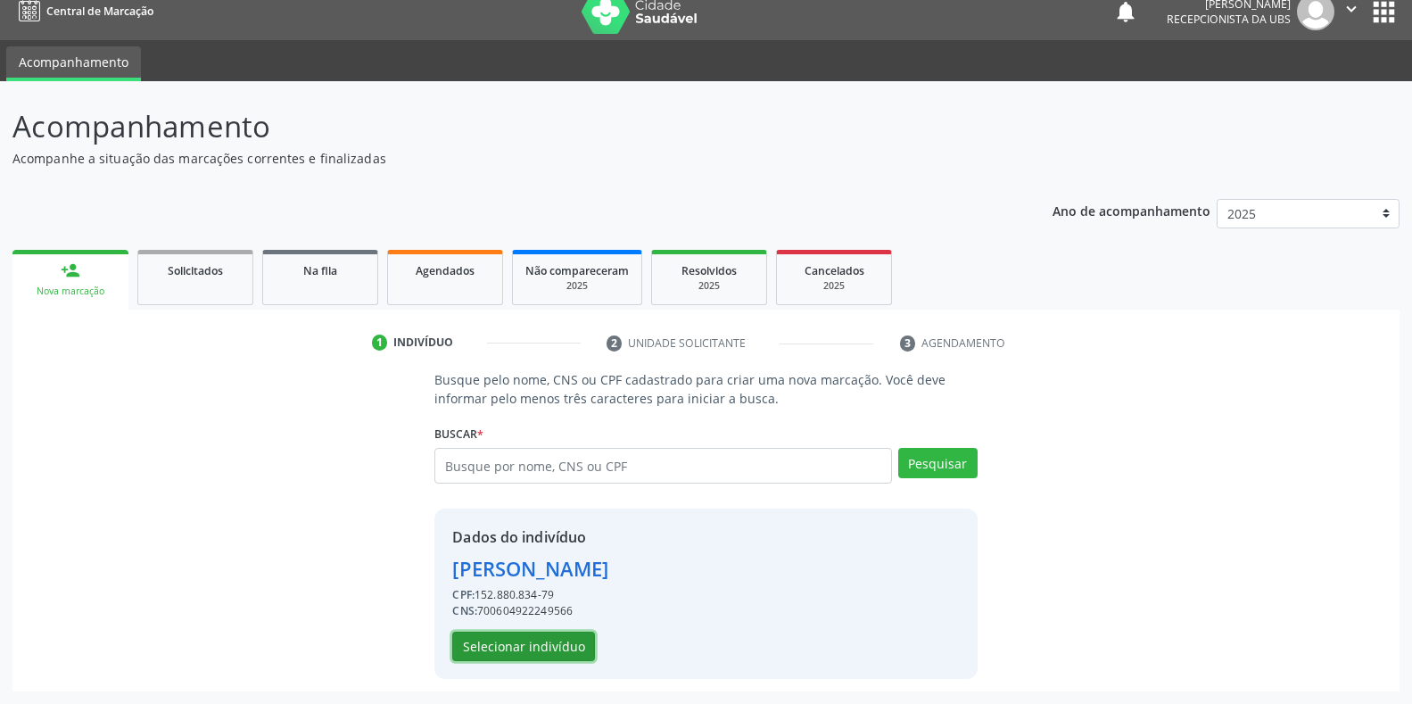
click at [519, 645] on button "Selecionar indivíduo" at bounding box center [523, 646] width 143 height 30
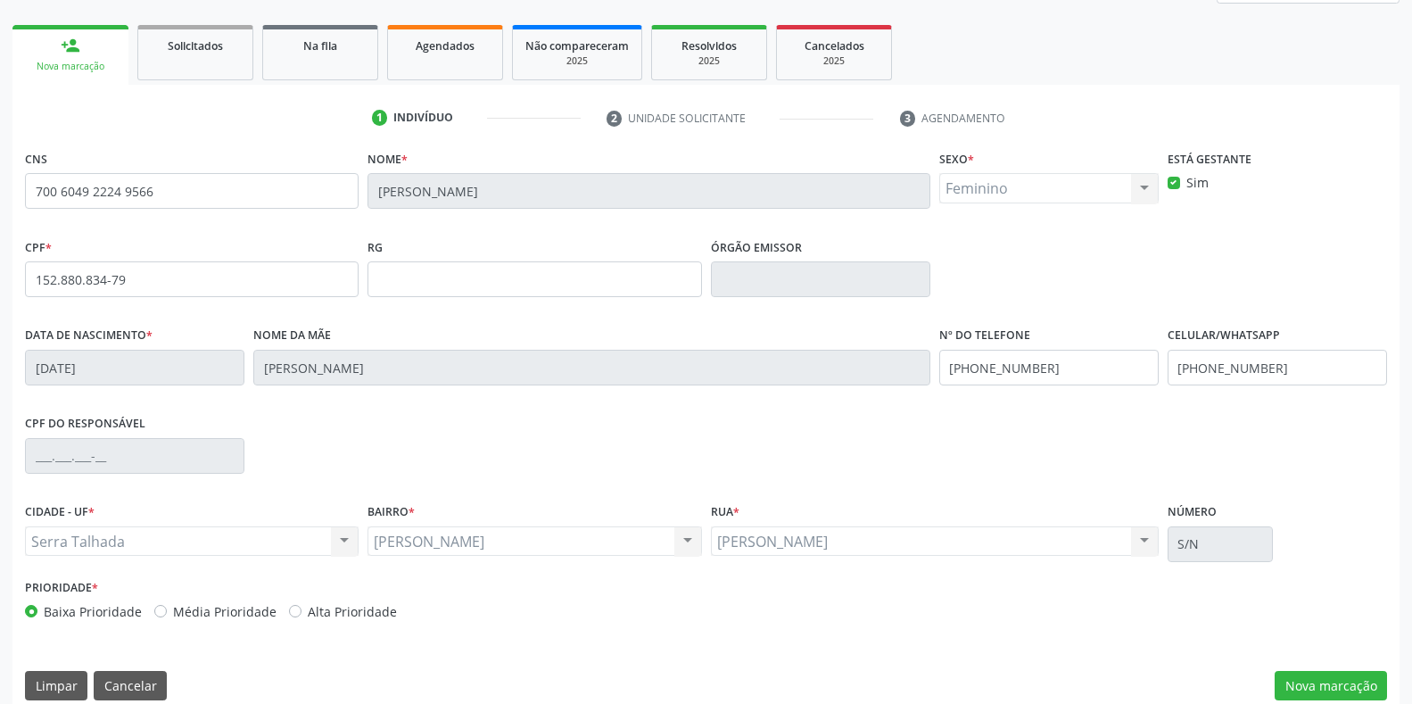
scroll to position [263, 0]
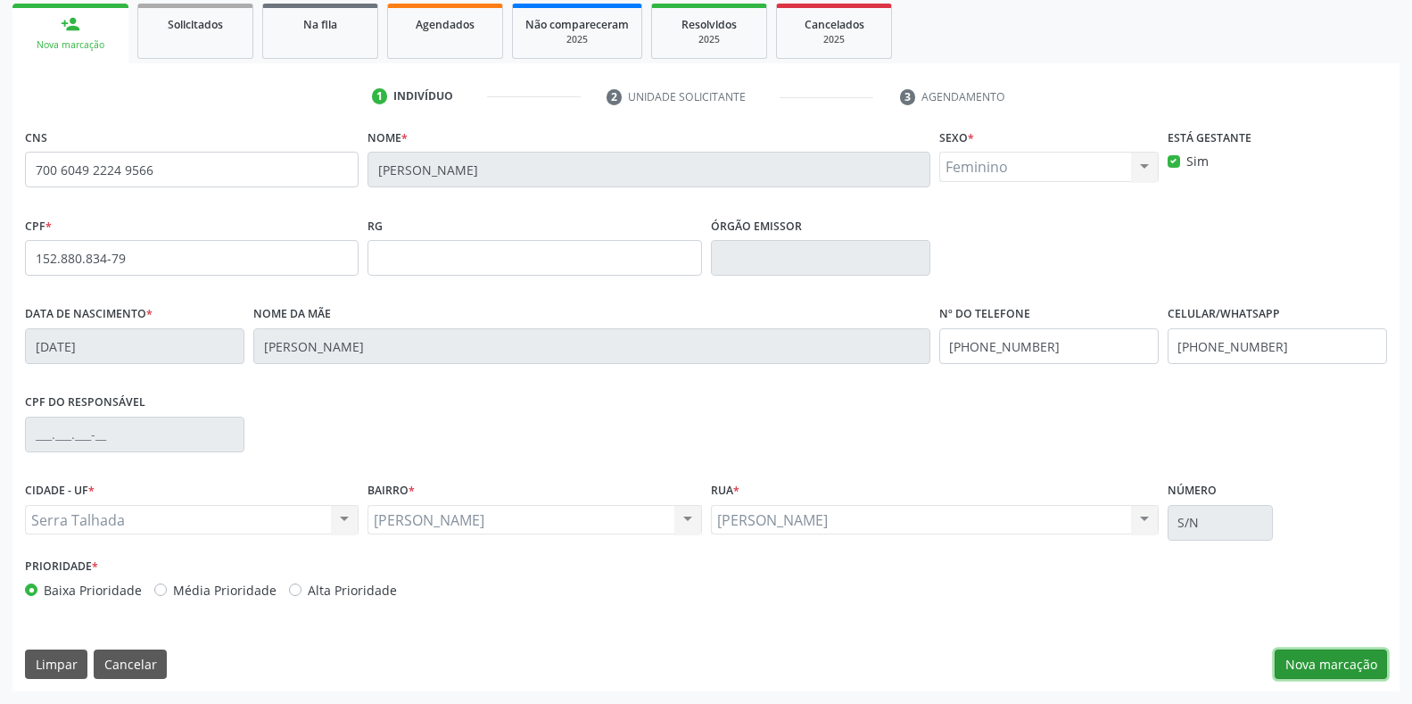
click at [1305, 668] on button "Nova marcação" at bounding box center [1330, 664] width 112 height 30
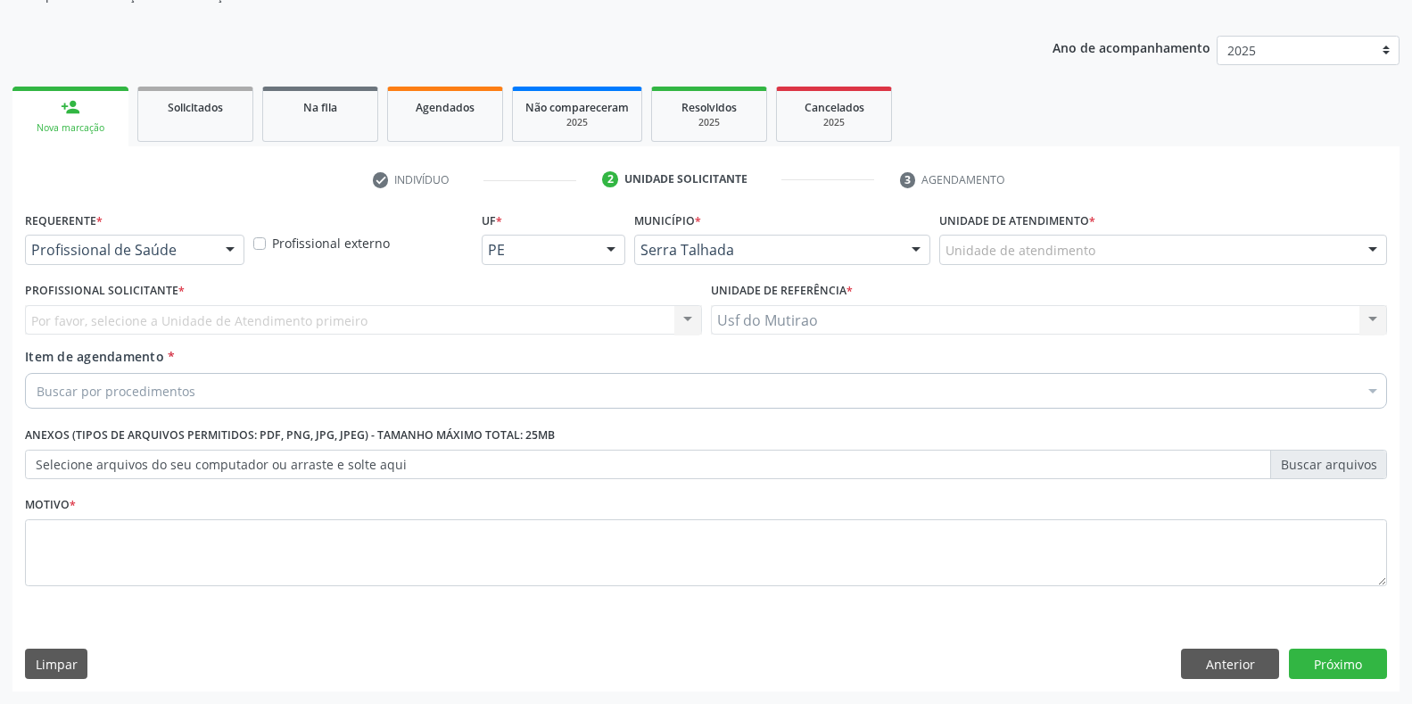
scroll to position [180, 0]
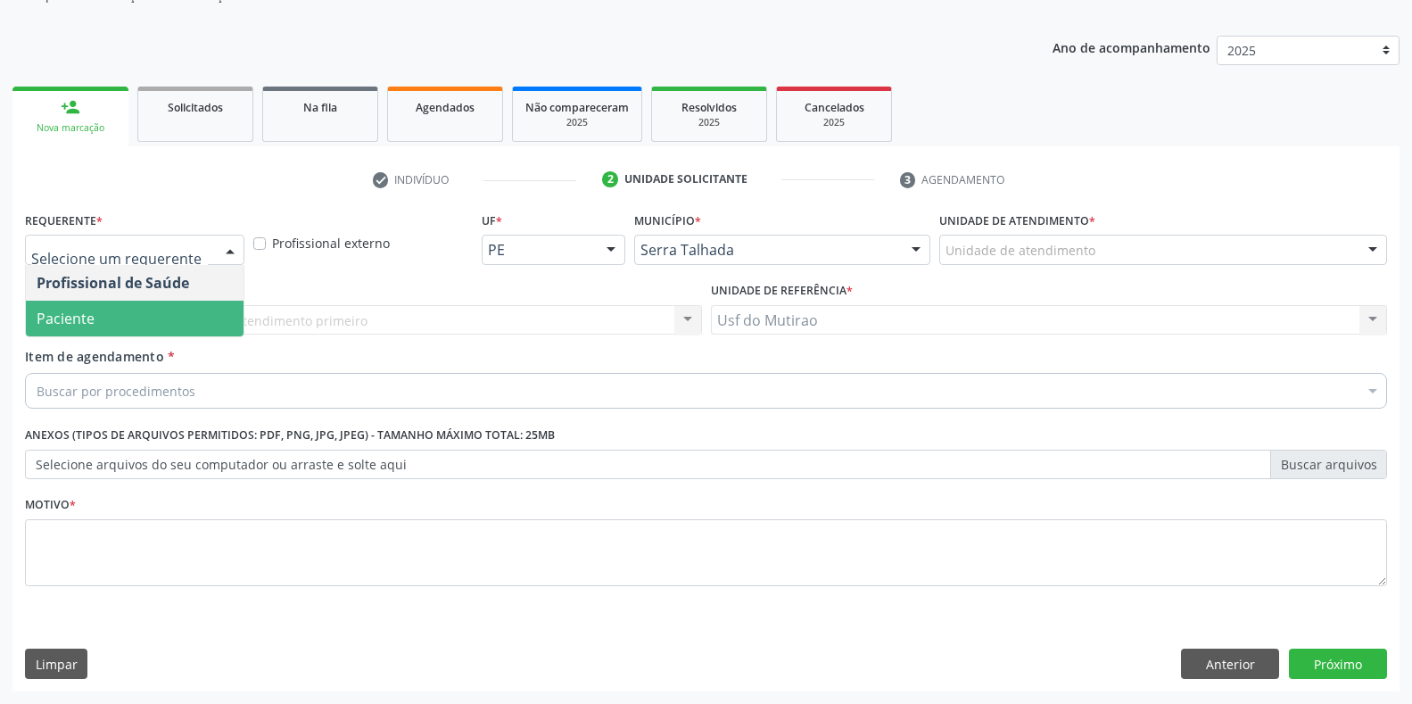
click at [101, 325] on span "Paciente" at bounding box center [135, 319] width 218 height 36
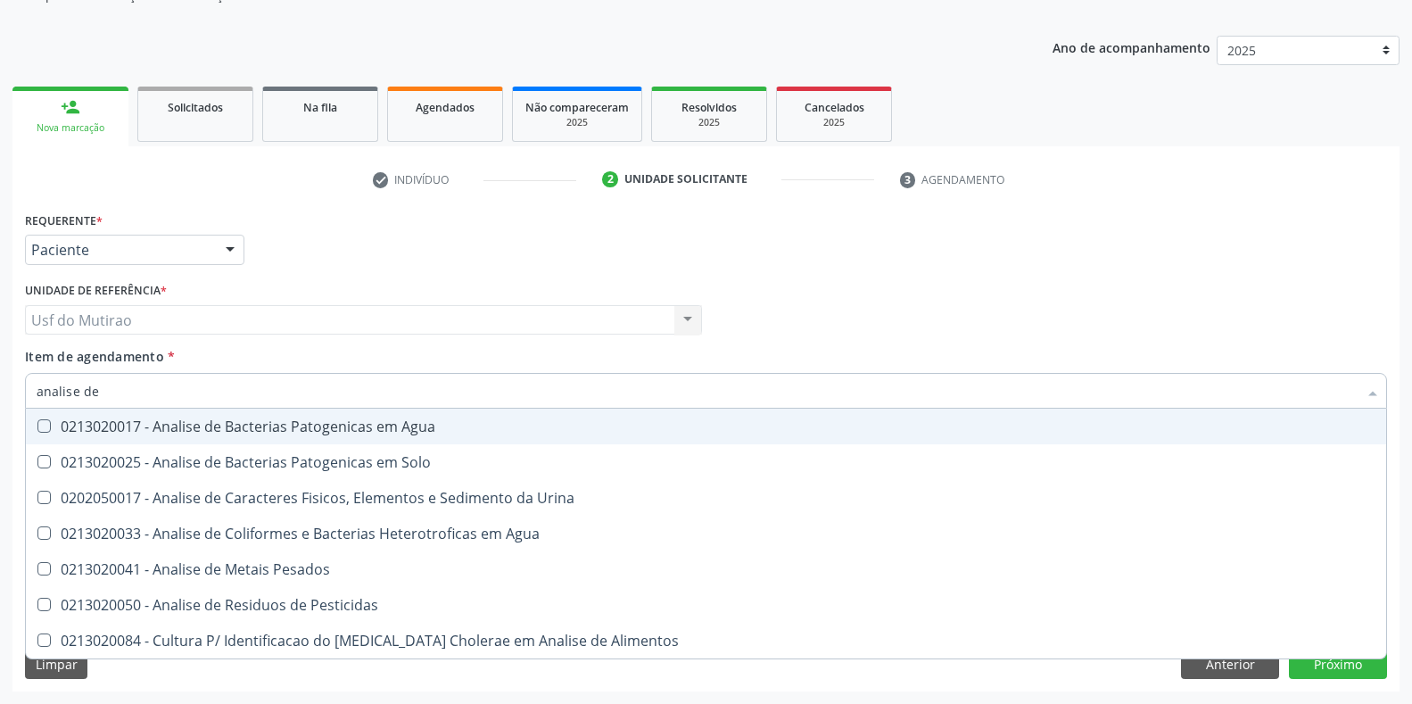
type input "analise de c"
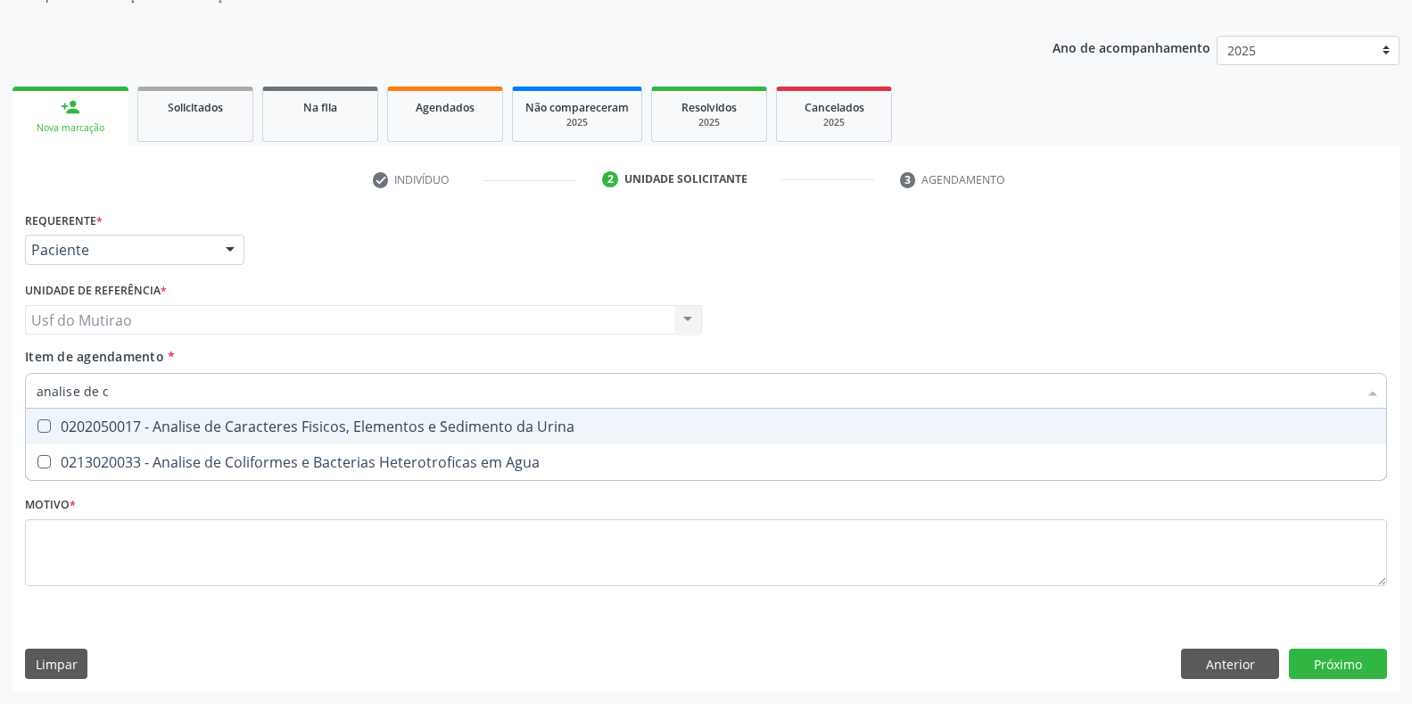
click at [350, 428] on div "0202050017 - Analise de Caracteres Fisicos, Elementos e Sedimento da Urina" at bounding box center [706, 426] width 1339 height 14
checkbox Urina "true"
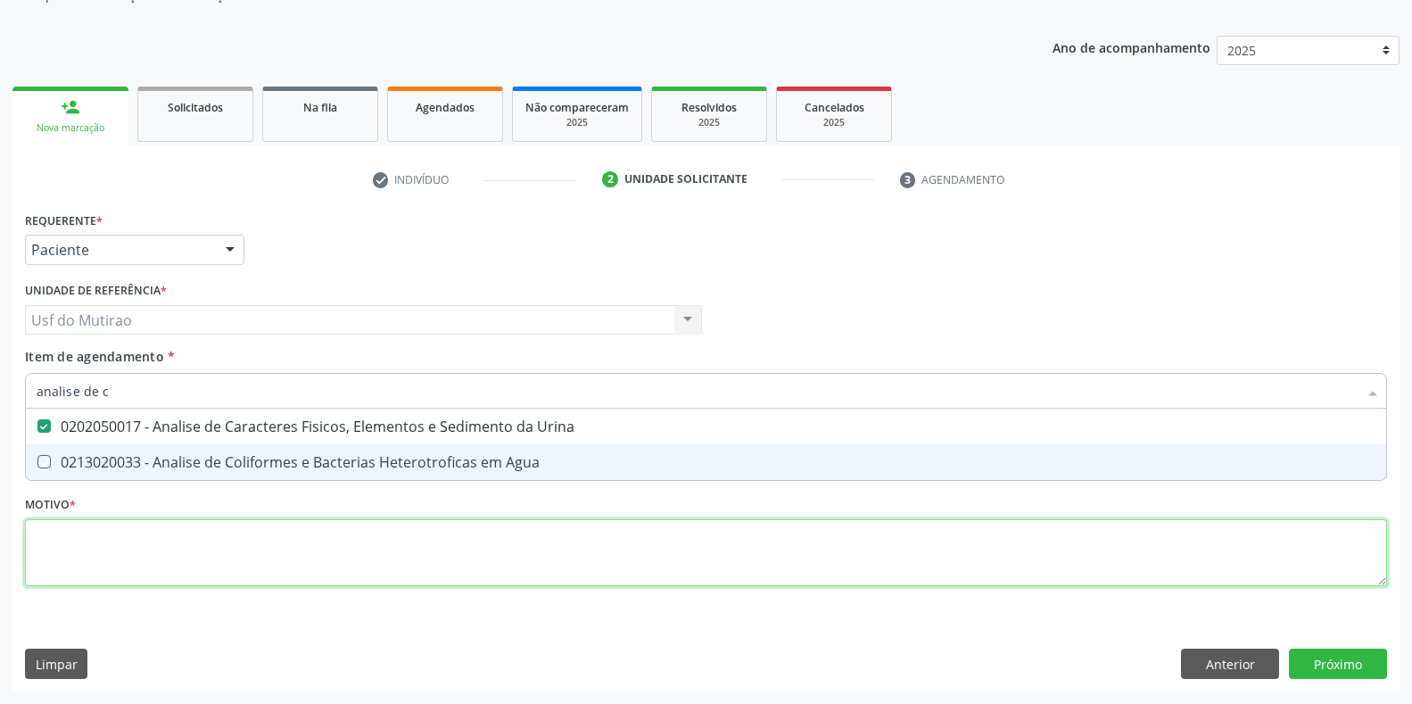
click at [366, 564] on div "Requerente * Paciente Profissional de Saúde Paciente Nenhum resultado encontrad…" at bounding box center [706, 409] width 1362 height 404
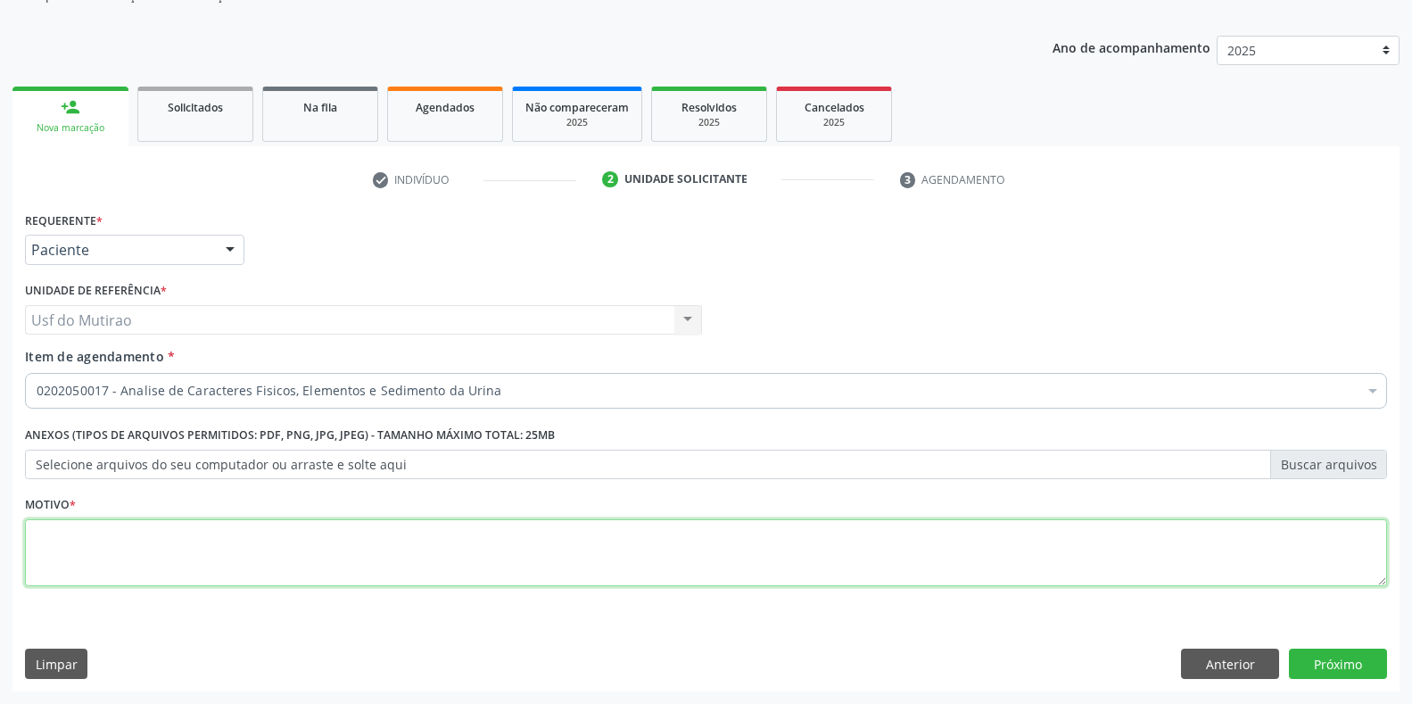
type textarea "."
checkbox Urina "true"
type textarea "."
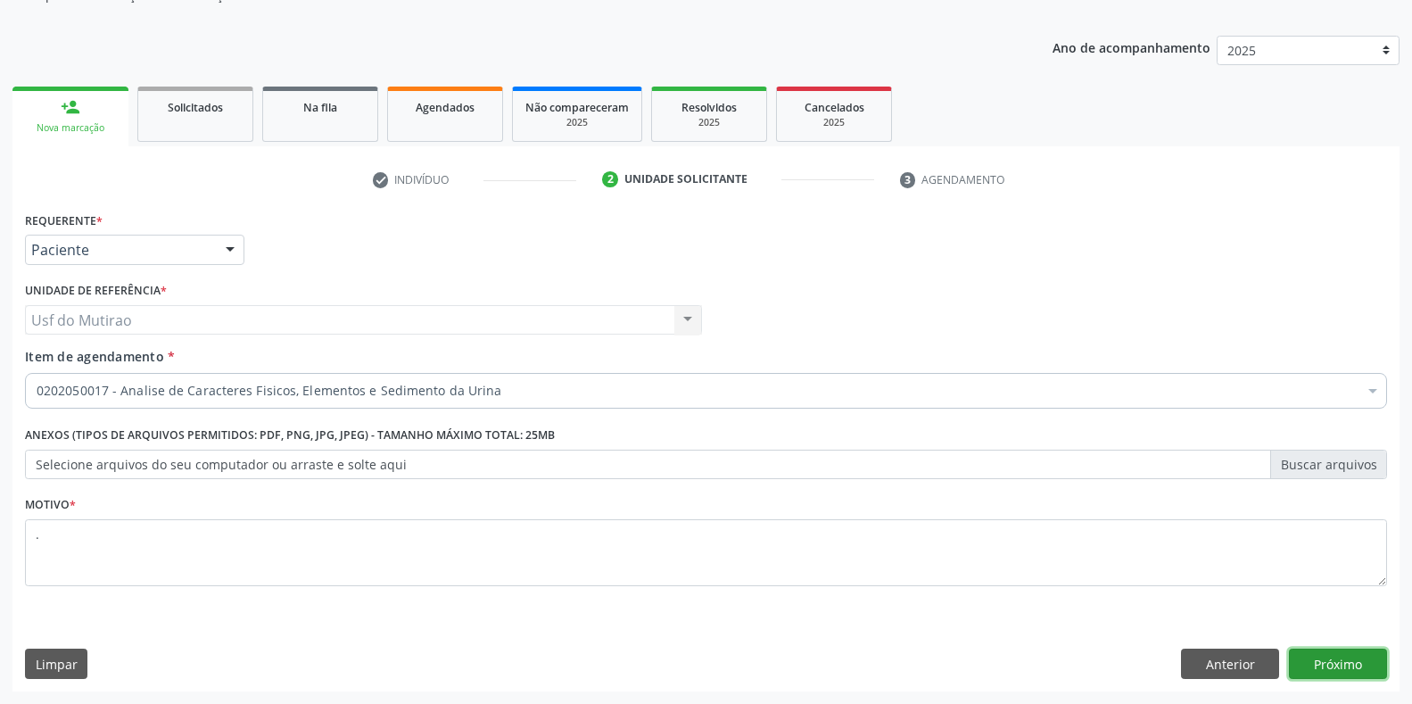
click at [1335, 667] on button "Próximo" at bounding box center [1338, 663] width 98 height 30
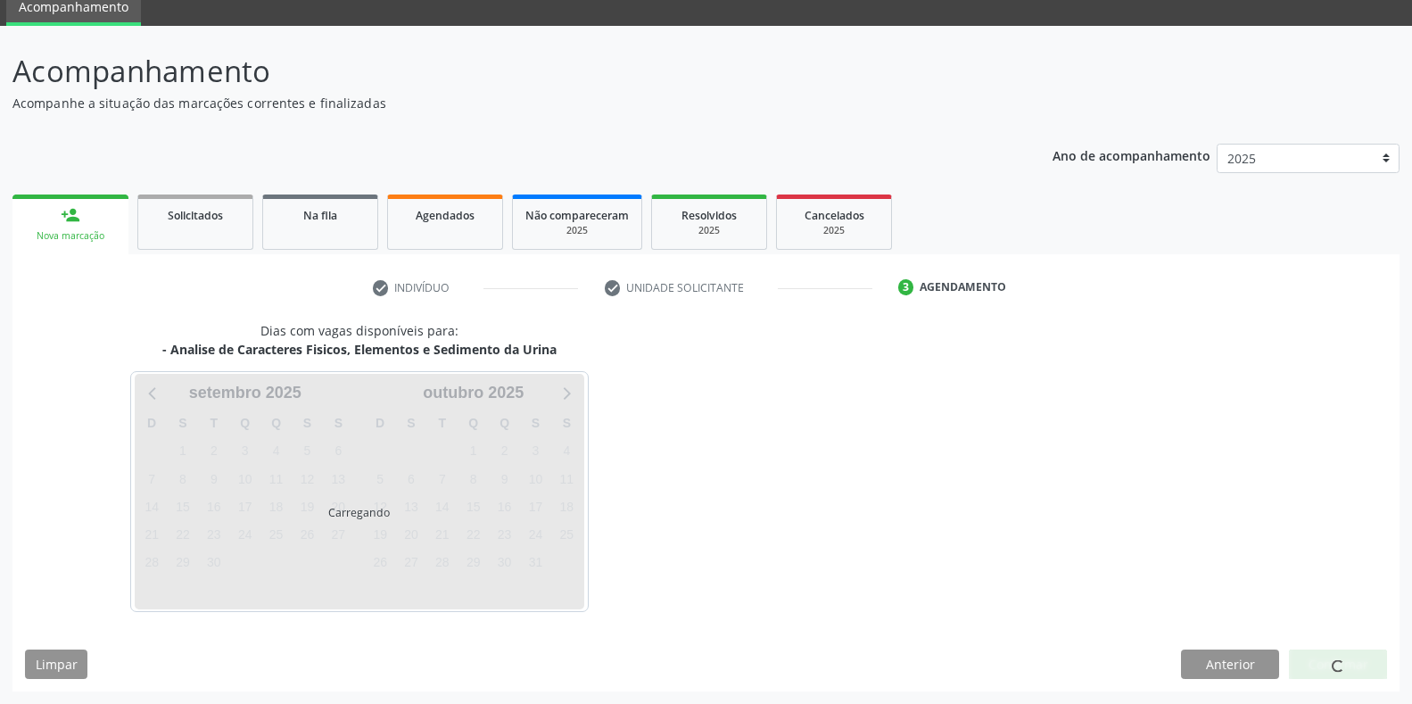
scroll to position [72, 0]
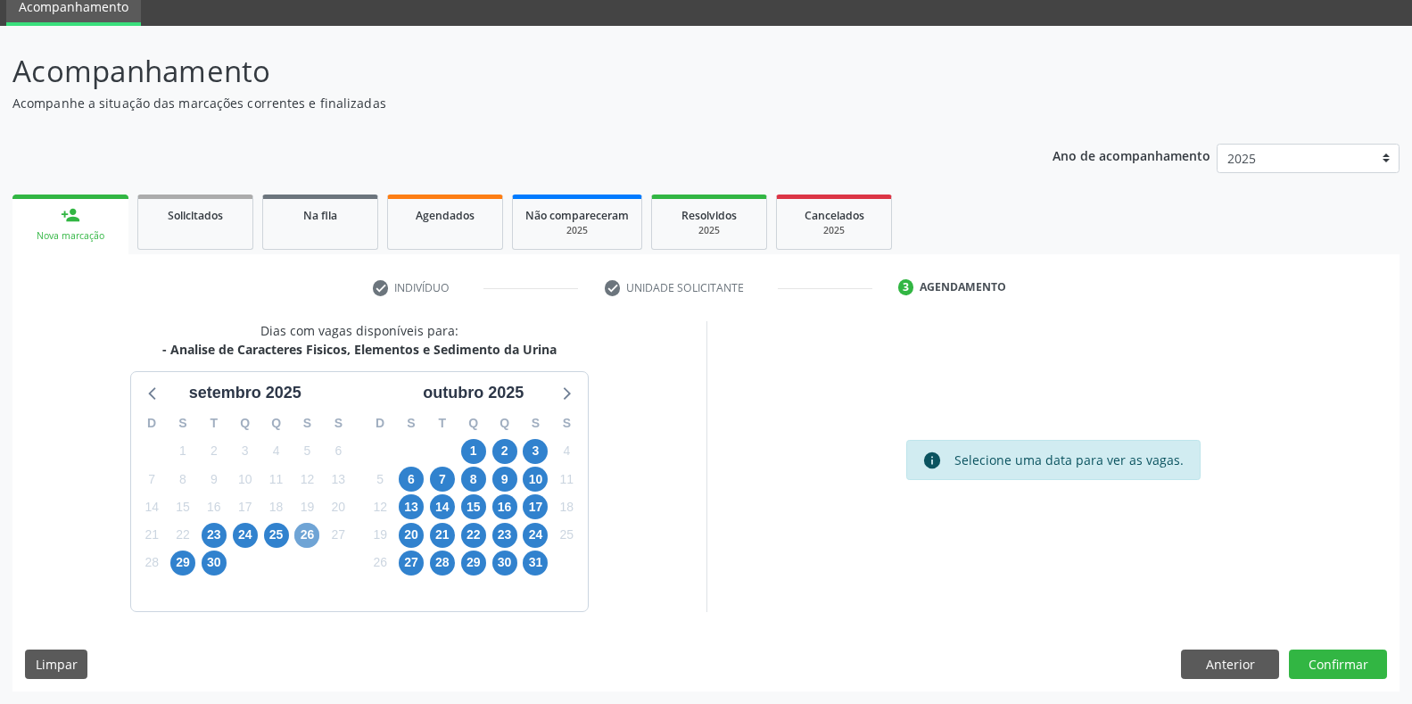
click at [313, 526] on span "26" at bounding box center [306, 535] width 25 height 25
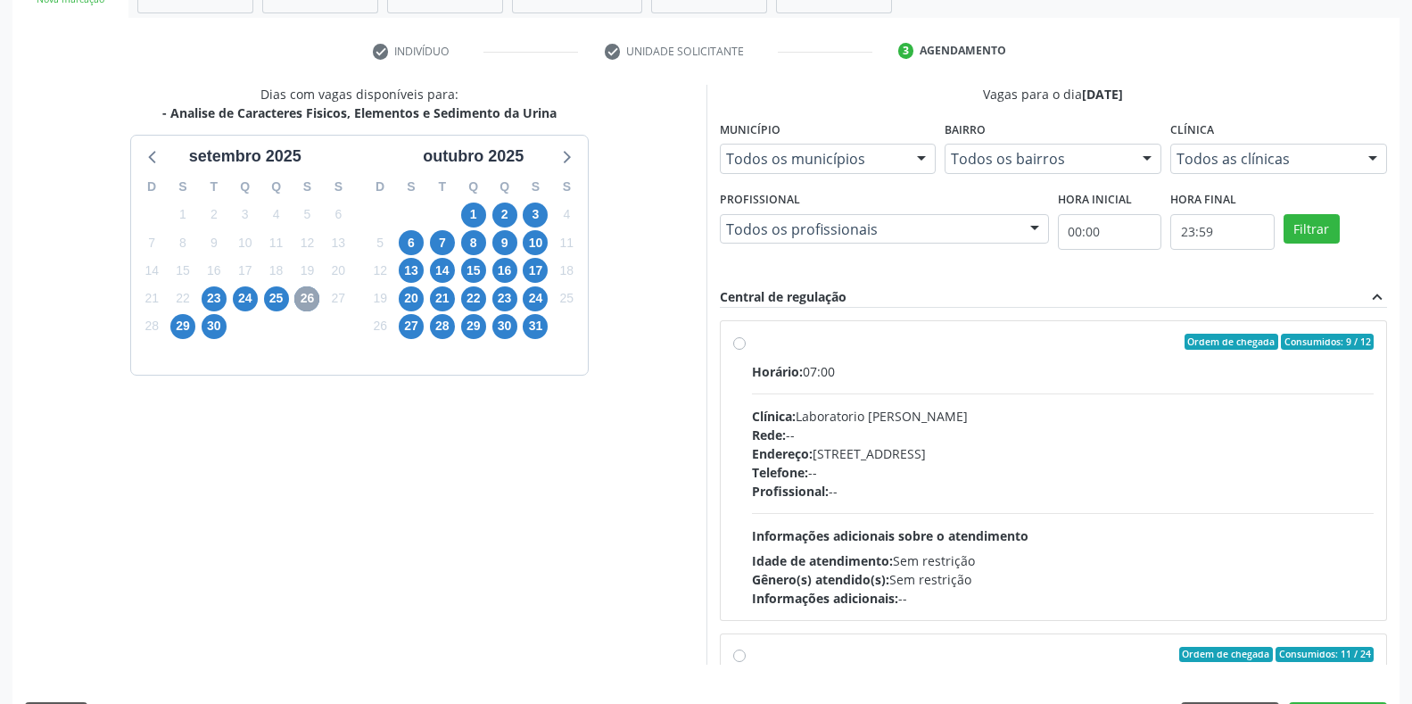
scroll to position [340, 0]
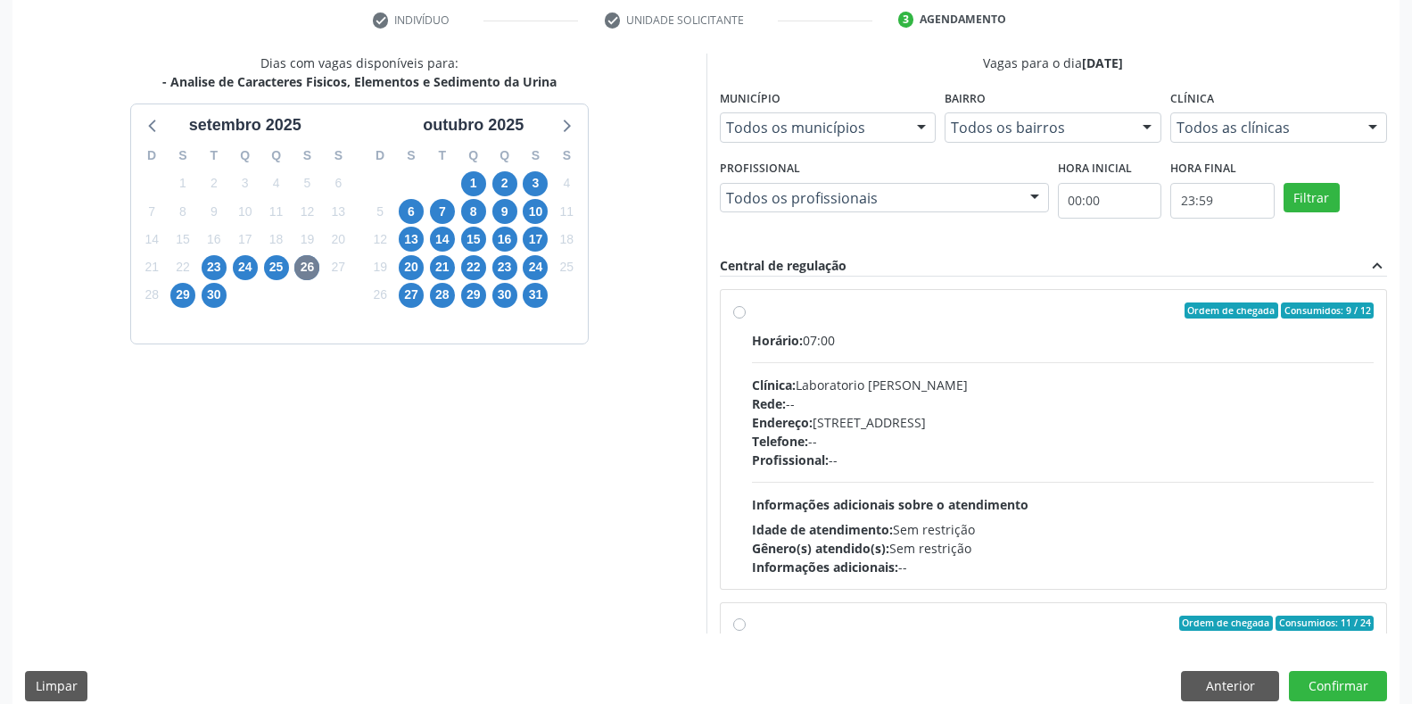
click at [792, 339] on span "Horário:" at bounding box center [777, 340] width 51 height 17
click at [746, 318] on input "Ordem de chegada Consumidos: 9 / 12 Horário: 07:00 Clínica: Laboratorio [PERSON…" at bounding box center [739, 310] width 12 height 16
radio input "true"
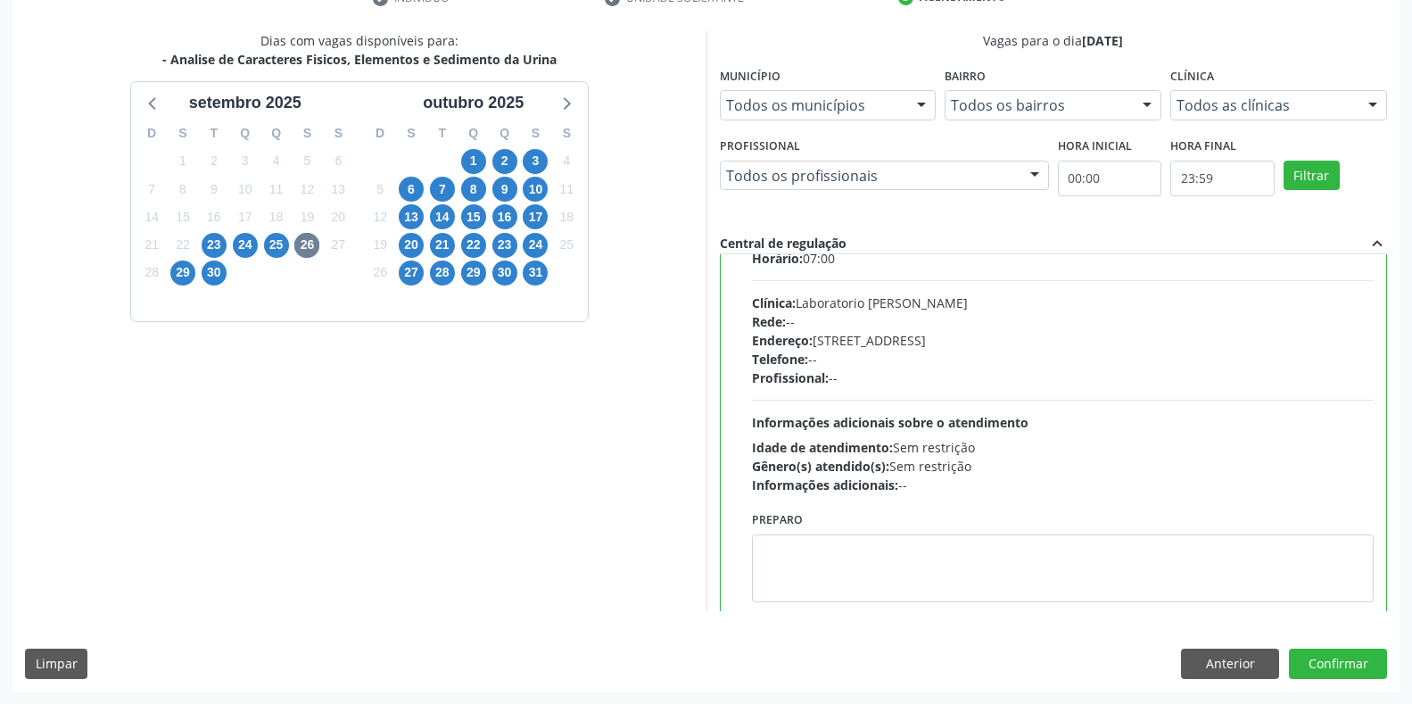
scroll to position [89, 0]
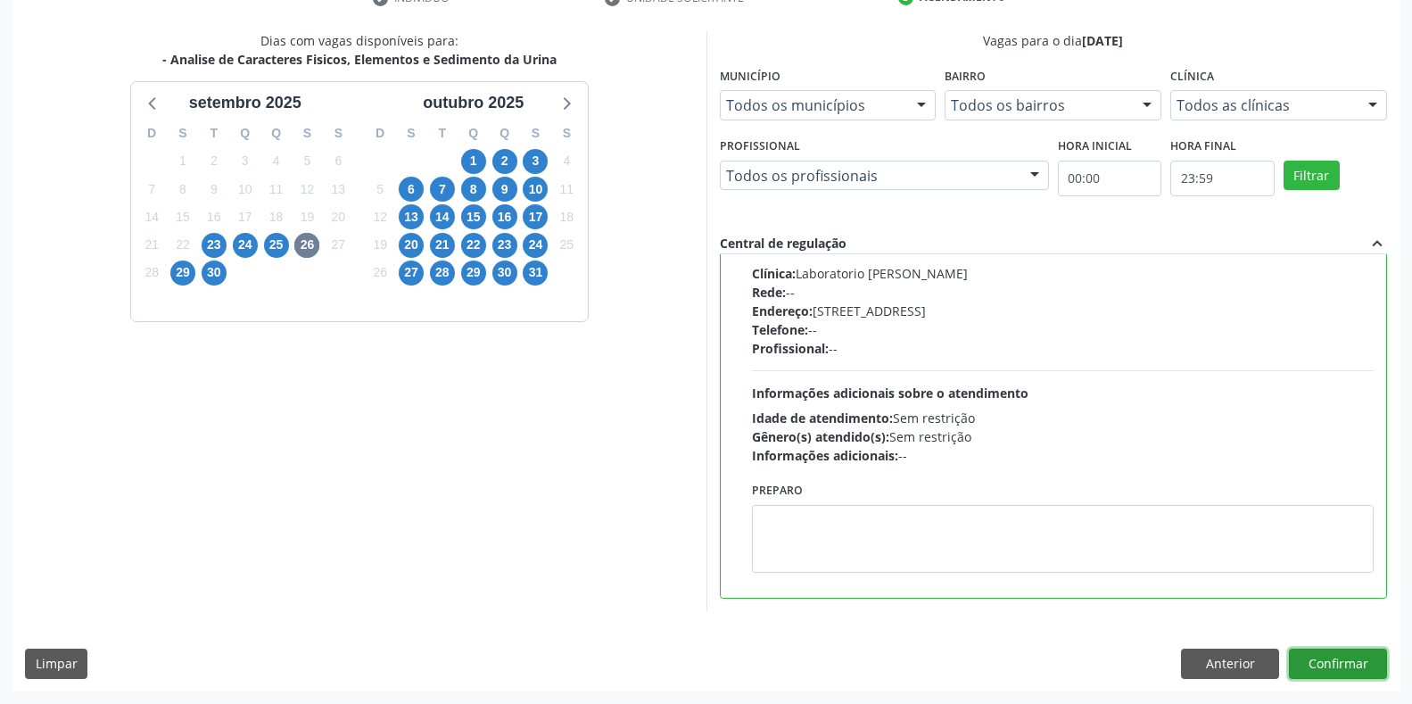
click at [1342, 667] on button "Confirmar" at bounding box center [1338, 663] width 98 height 30
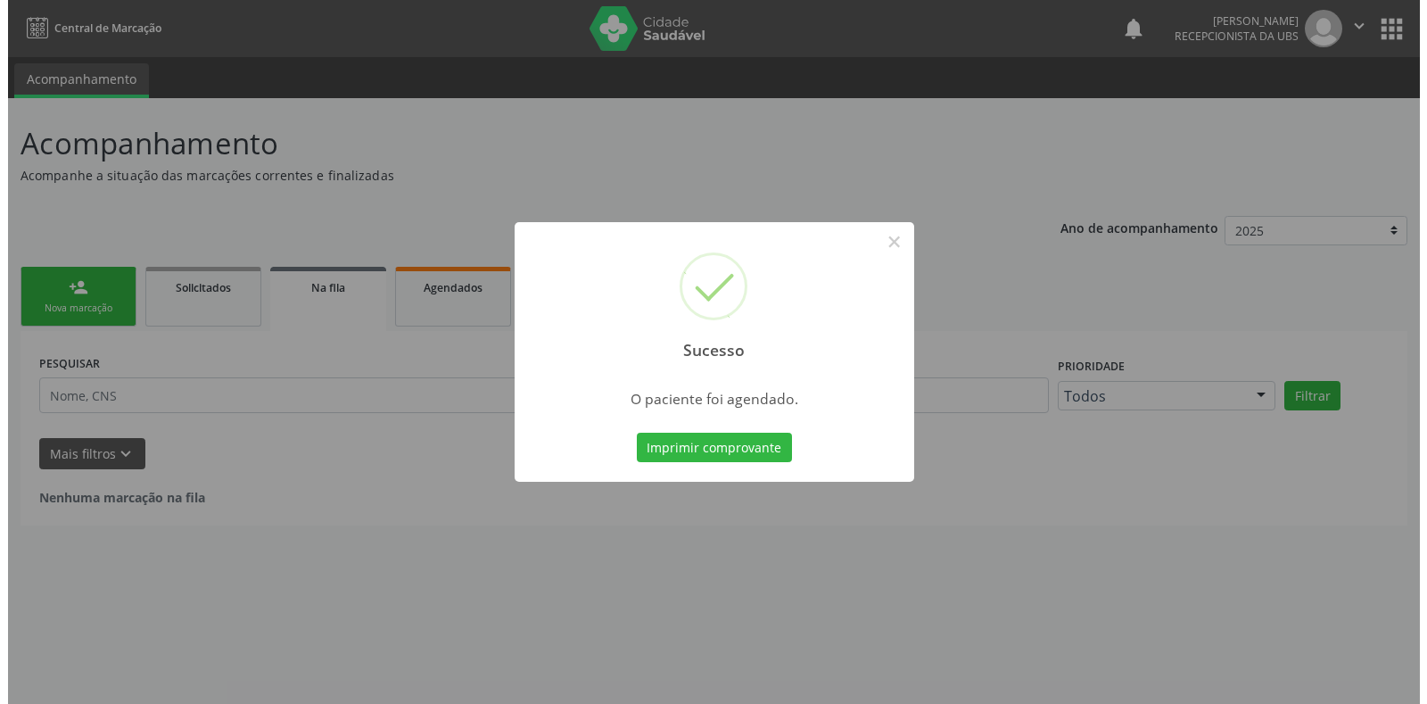
scroll to position [0, 0]
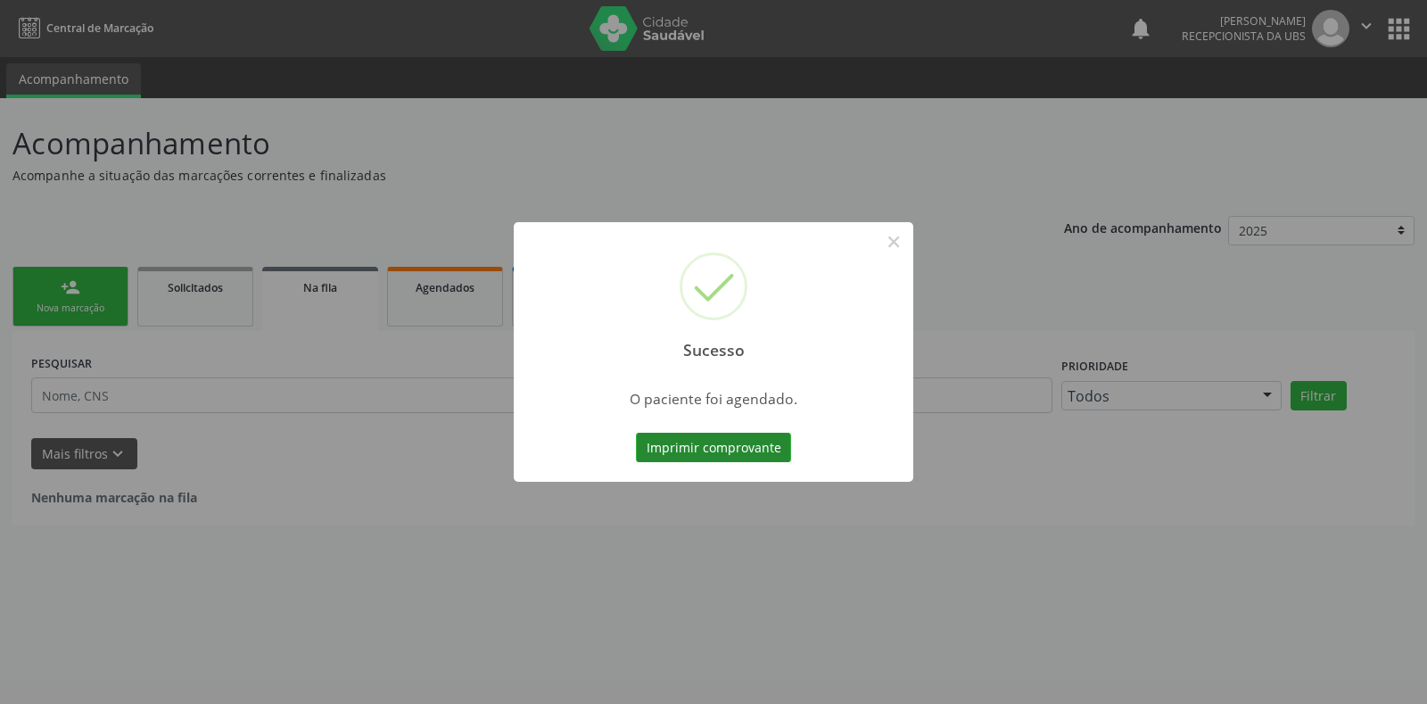
click at [687, 451] on button "Imprimir comprovante" at bounding box center [713, 448] width 155 height 30
